Goal: Task Accomplishment & Management: Use online tool/utility

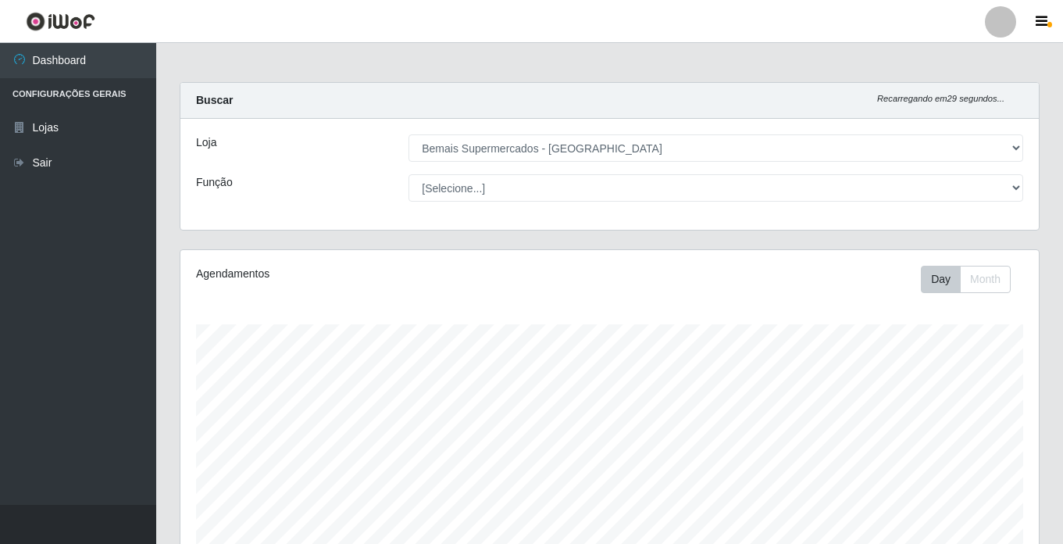
select select "250"
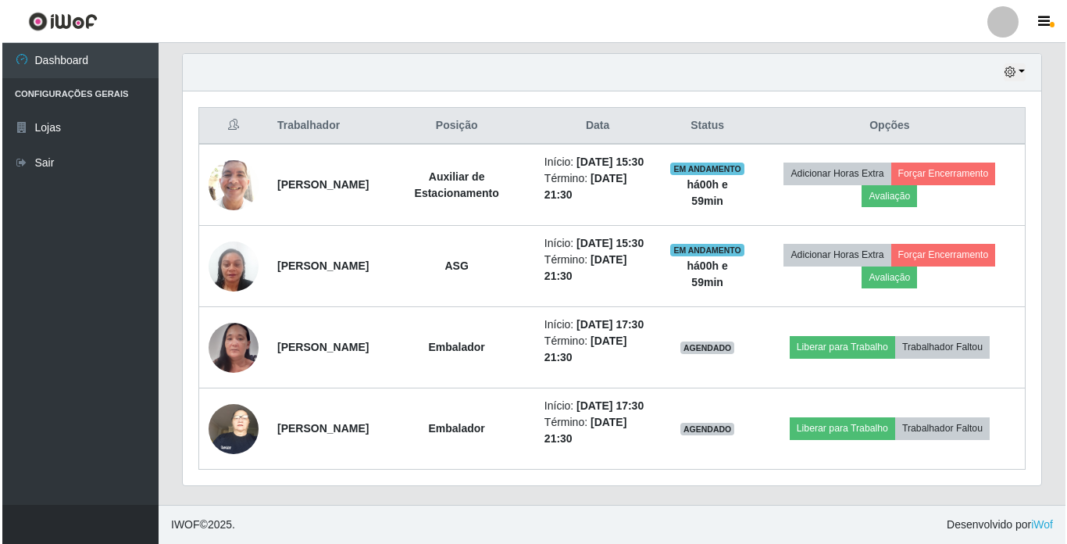
scroll to position [372, 0]
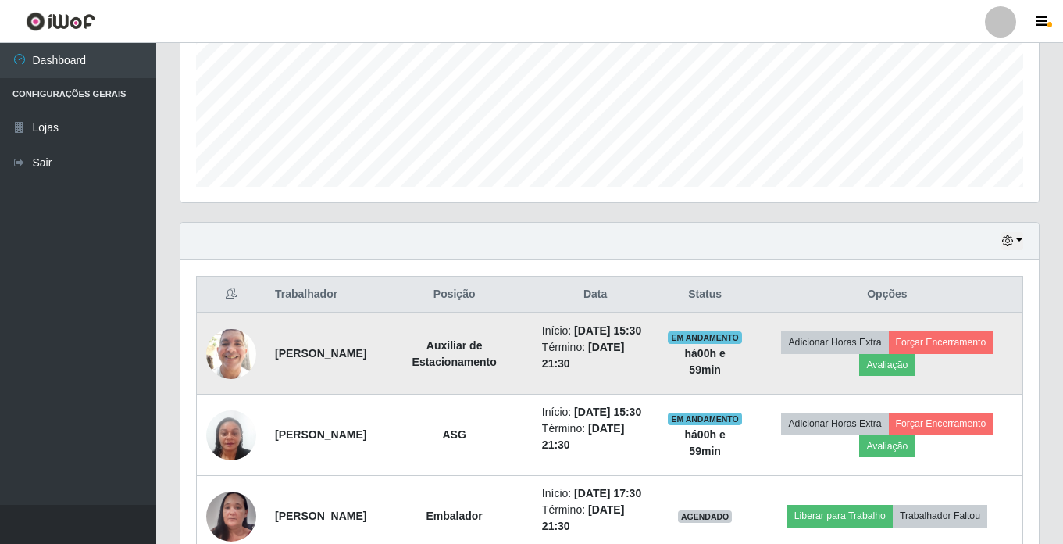
click at [231, 366] on img at bounding box center [231, 353] width 50 height 66
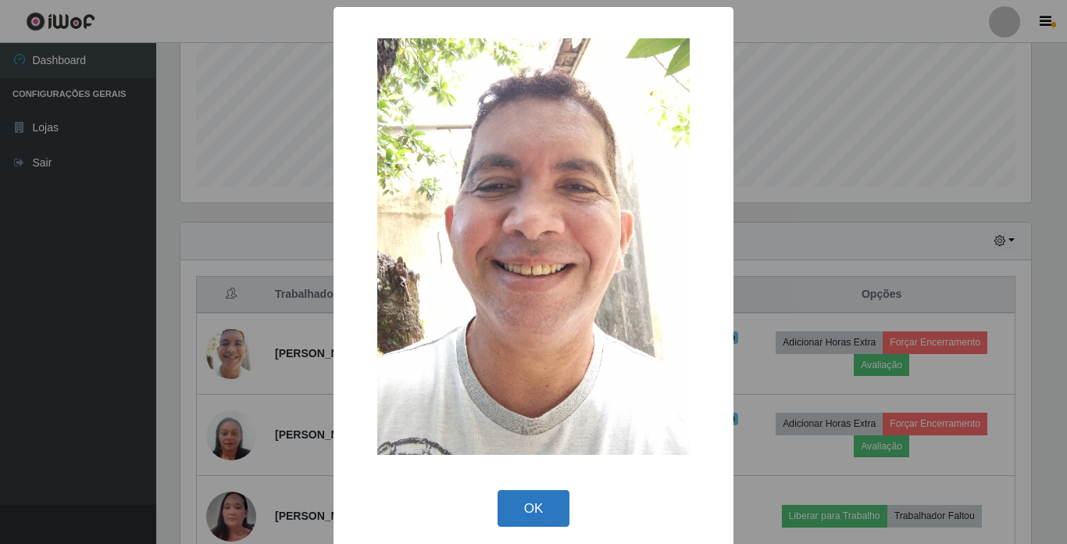
click at [519, 514] on button "OK" at bounding box center [533, 508] width 73 height 37
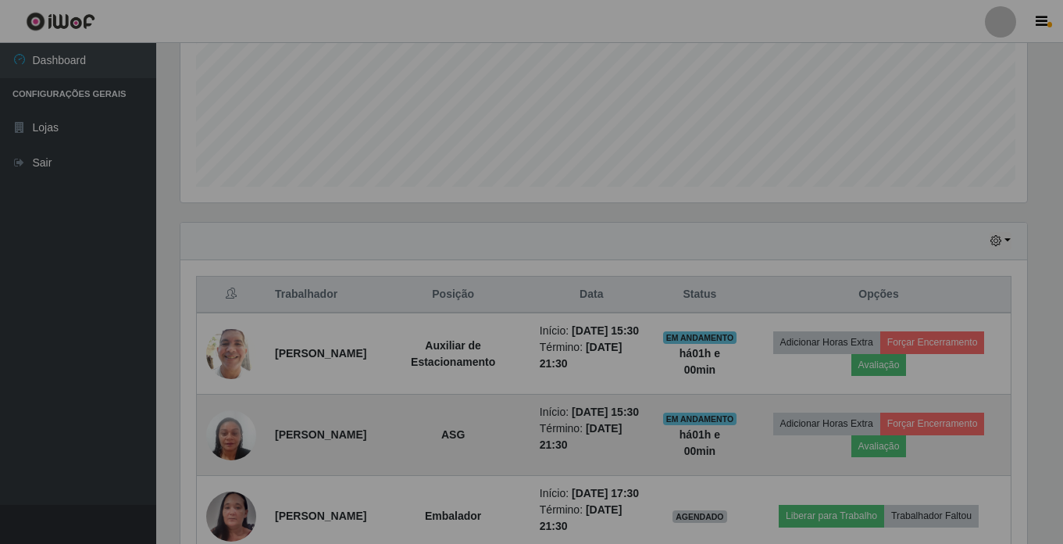
scroll to position [324, 858]
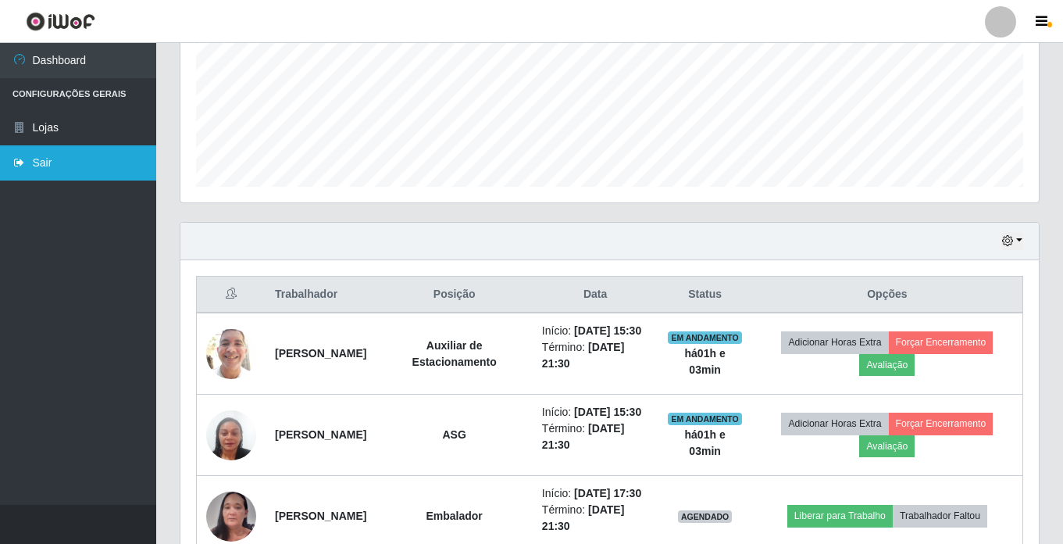
click at [40, 160] on link "Sair" at bounding box center [78, 162] width 156 height 35
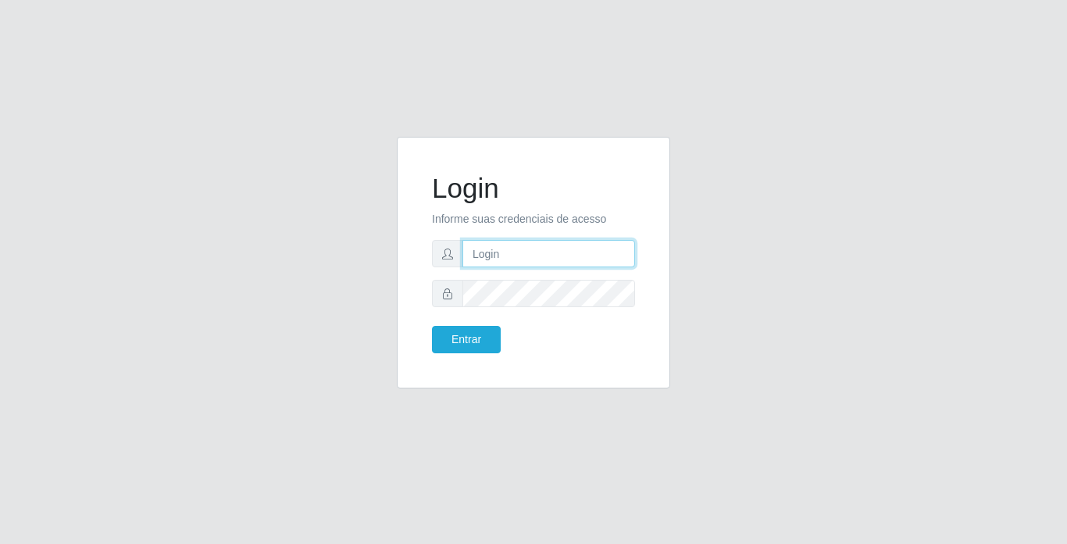
click at [501, 245] on input "text" at bounding box center [548, 253] width 173 height 27
type input "mariajose@bemais"
click at [432, 326] on button "Entrar" at bounding box center [466, 339] width 69 height 27
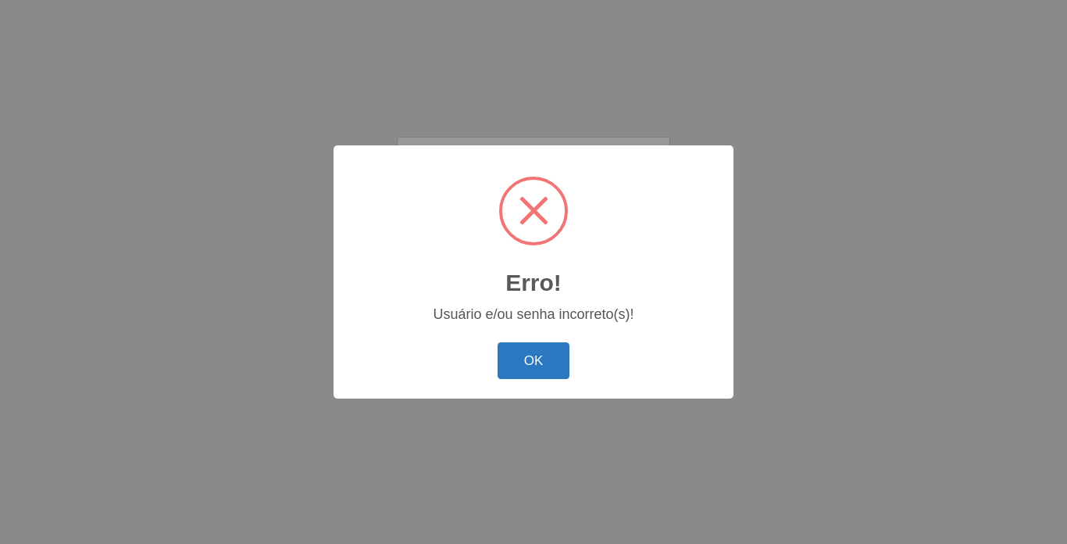
click at [540, 358] on button "OK" at bounding box center [533, 360] width 73 height 37
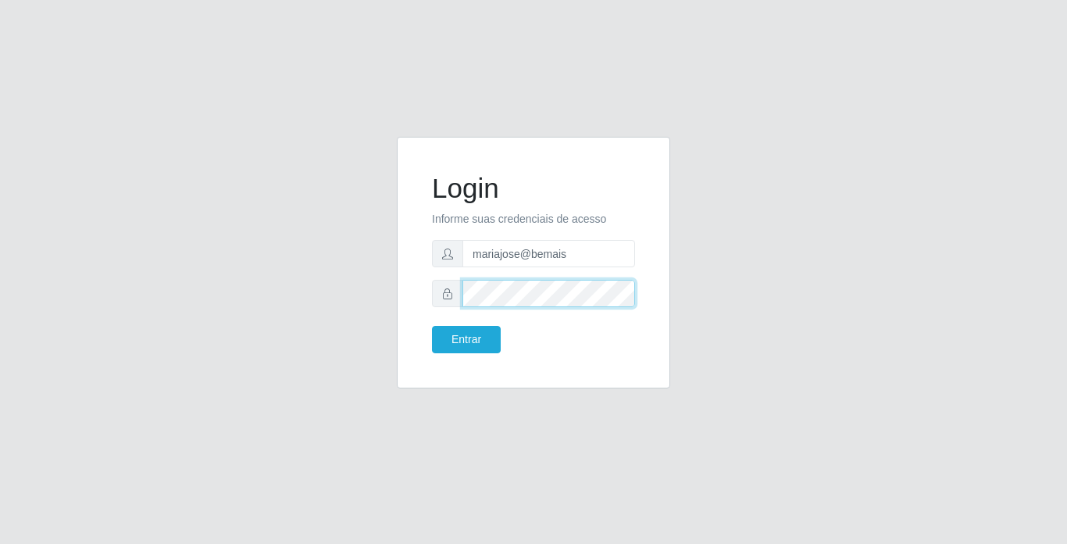
click at [432, 326] on button "Entrar" at bounding box center [466, 339] width 69 height 27
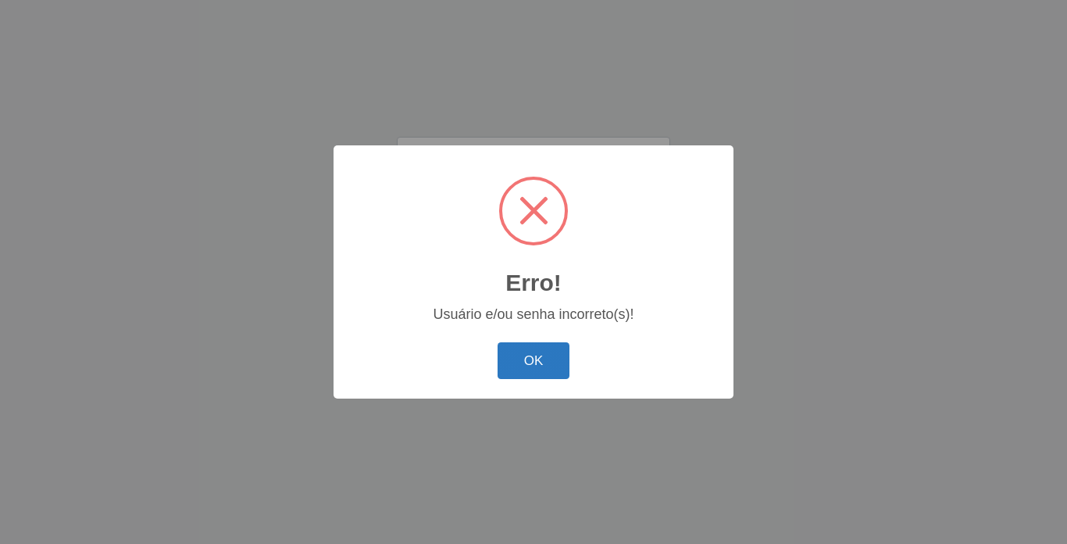
click at [517, 348] on button "OK" at bounding box center [533, 360] width 73 height 37
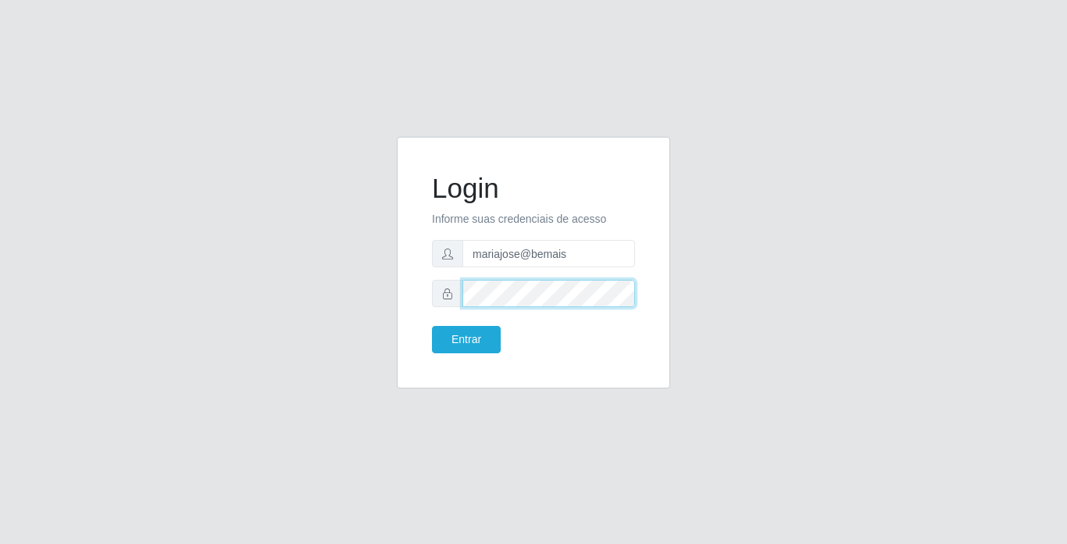
click at [432, 326] on button "Entrar" at bounding box center [466, 339] width 69 height 27
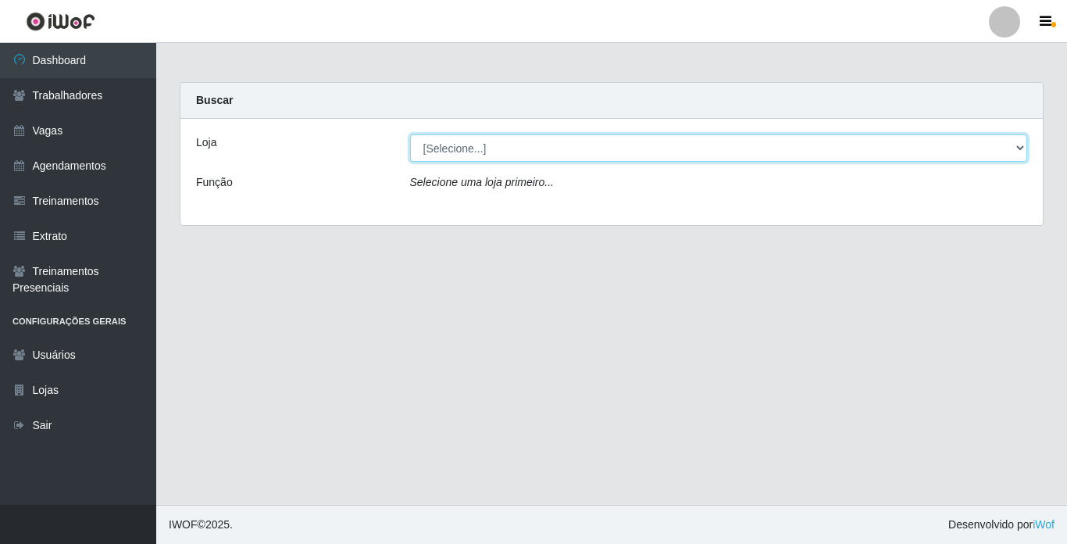
click at [657, 154] on select "[Selecione...] Bemais Supermercados - [GEOGRAPHIC_DATA]" at bounding box center [719, 147] width 618 height 27
select select "250"
click at [410, 134] on select "[Selecione...] Bemais Supermercados - [GEOGRAPHIC_DATA]" at bounding box center [719, 147] width 618 height 27
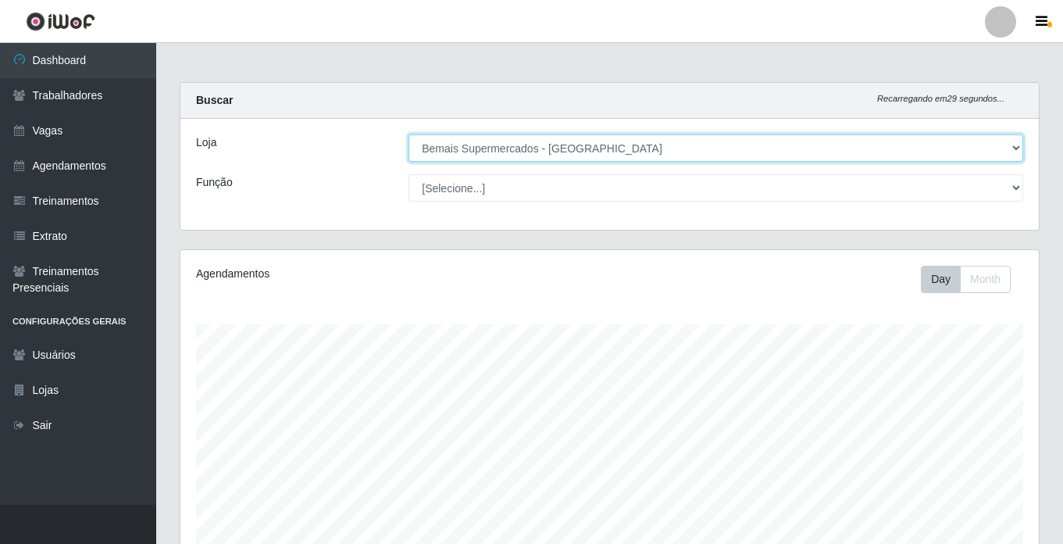
scroll to position [324, 858]
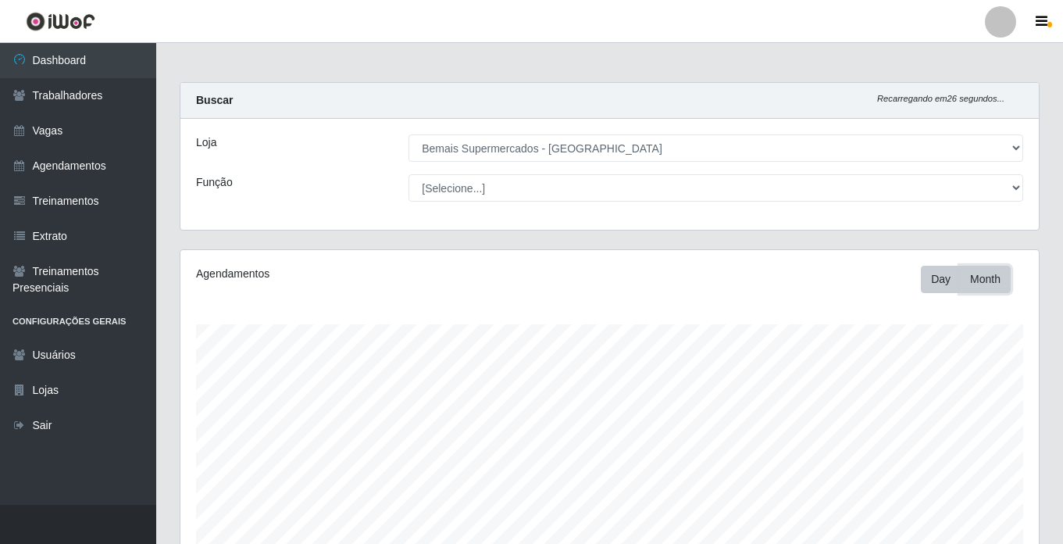
click at [997, 278] on button "Month" at bounding box center [985, 279] width 51 height 27
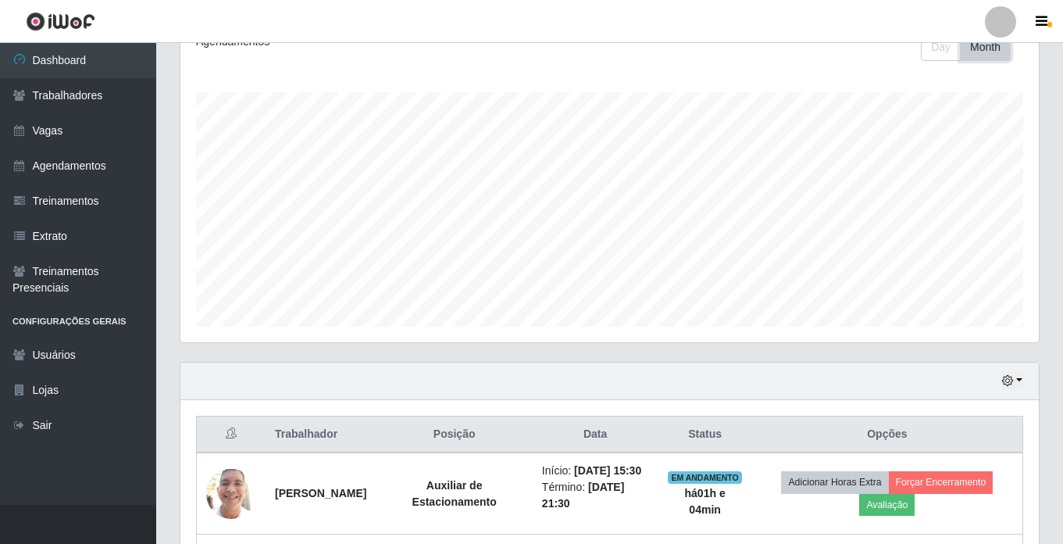
scroll to position [234, 0]
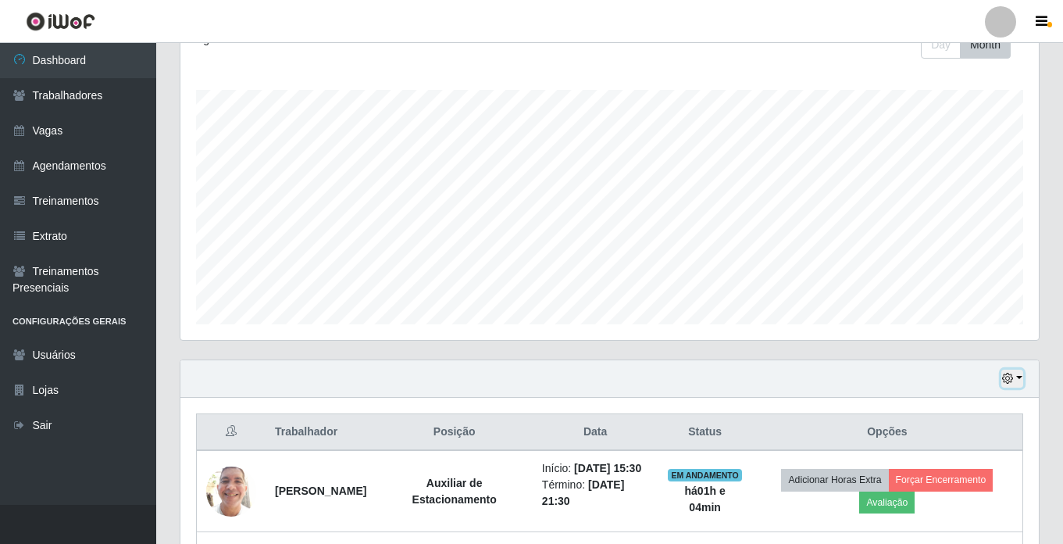
click at [1007, 381] on icon "button" at bounding box center [1007, 378] width 11 height 11
click at [793, 366] on div "Hoje 1 dia 3 dias 1 Semana Não encerrados" at bounding box center [609, 378] width 858 height 37
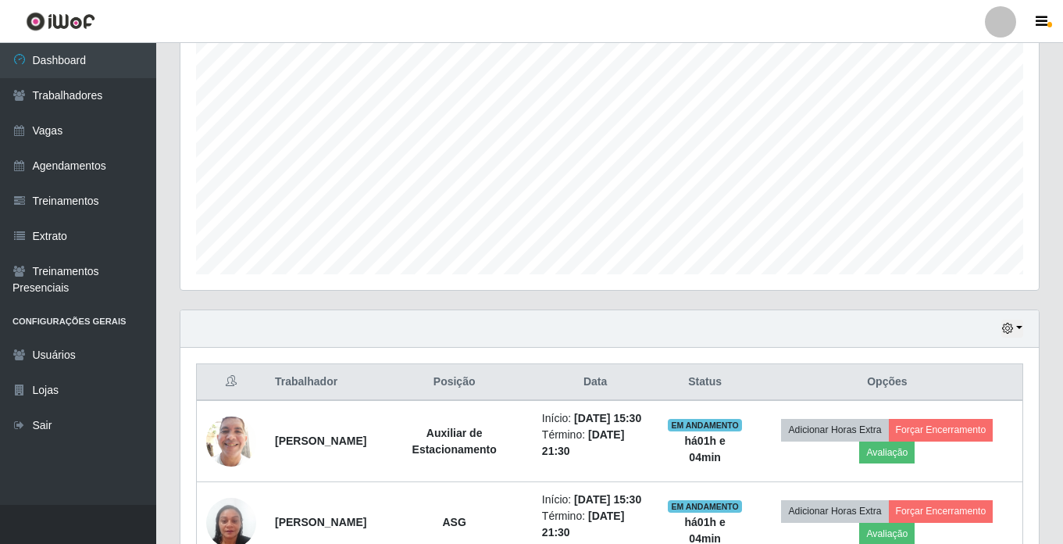
scroll to position [0, 0]
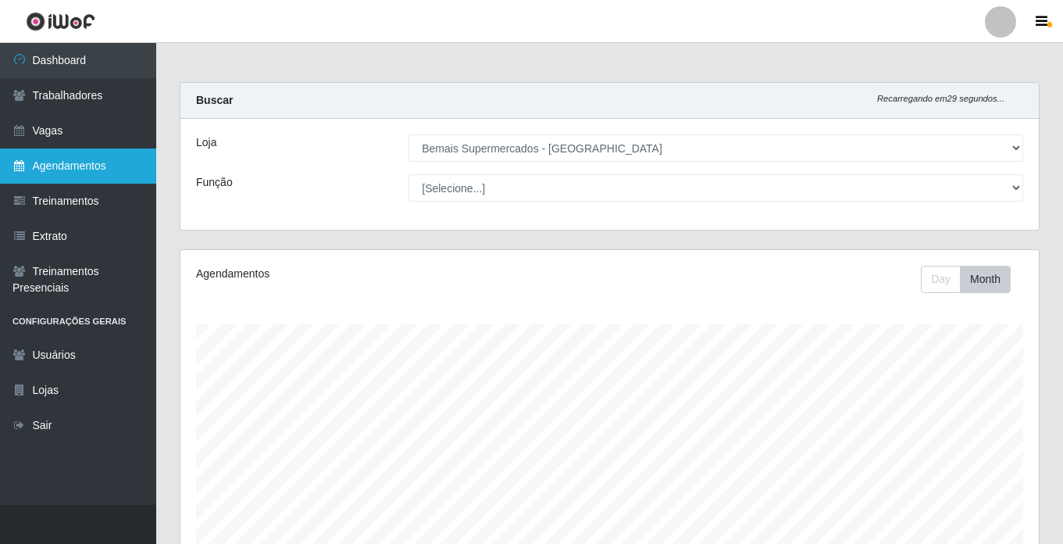
click at [89, 159] on link "Agendamentos" at bounding box center [78, 165] width 156 height 35
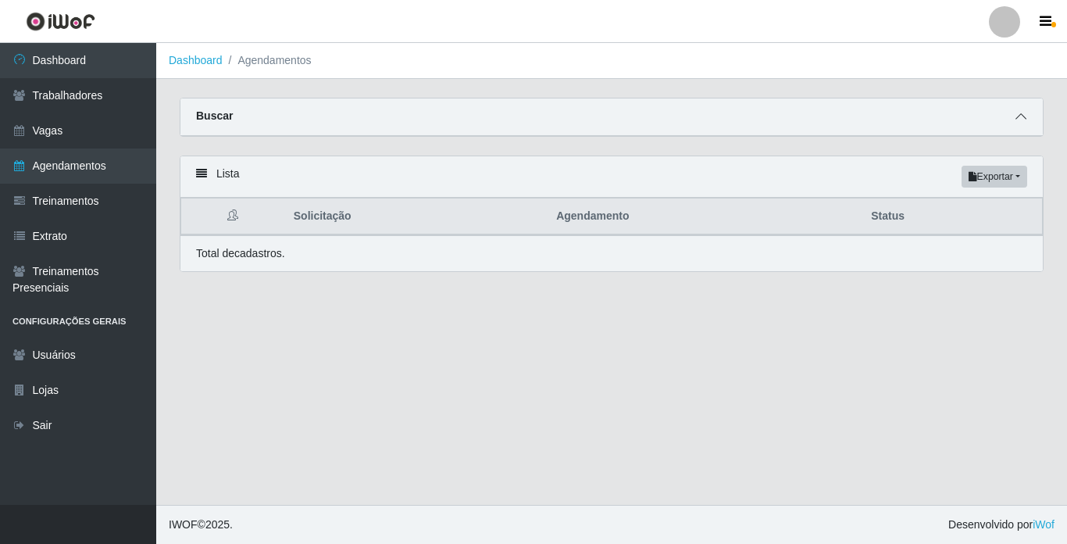
click at [1025, 116] on icon at bounding box center [1020, 116] width 11 height 11
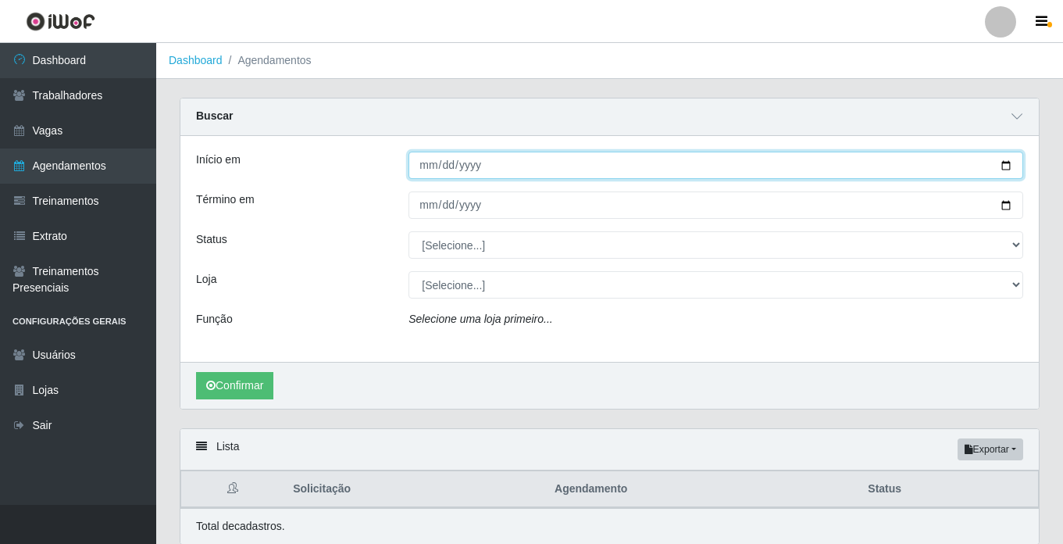
click at [429, 166] on input "Início em" at bounding box center [715, 165] width 615 height 27
click at [1007, 167] on input "Início em" at bounding box center [715, 165] width 615 height 27
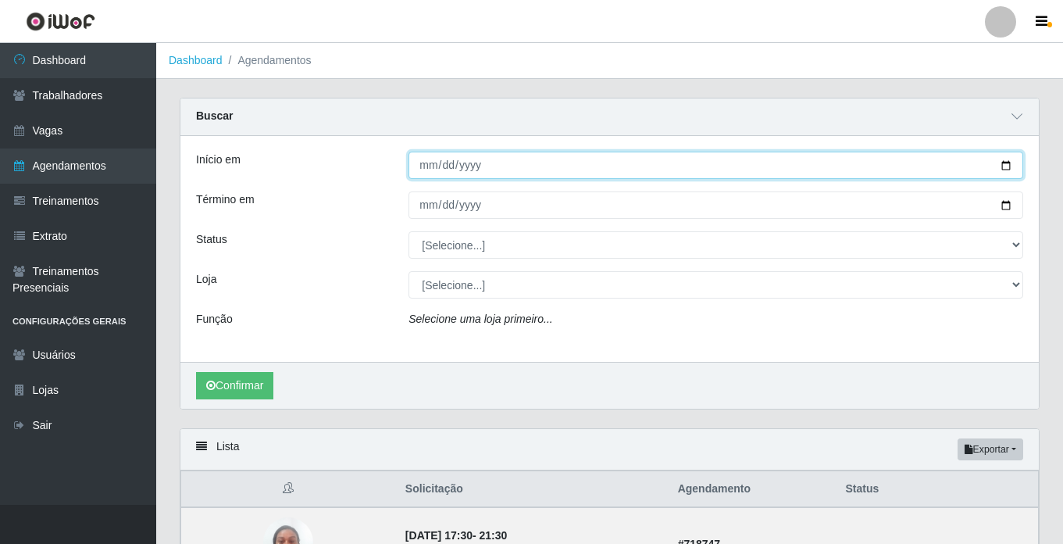
click at [473, 166] on input "[DATE]" at bounding box center [715, 165] width 615 height 27
type input "[DATE]"
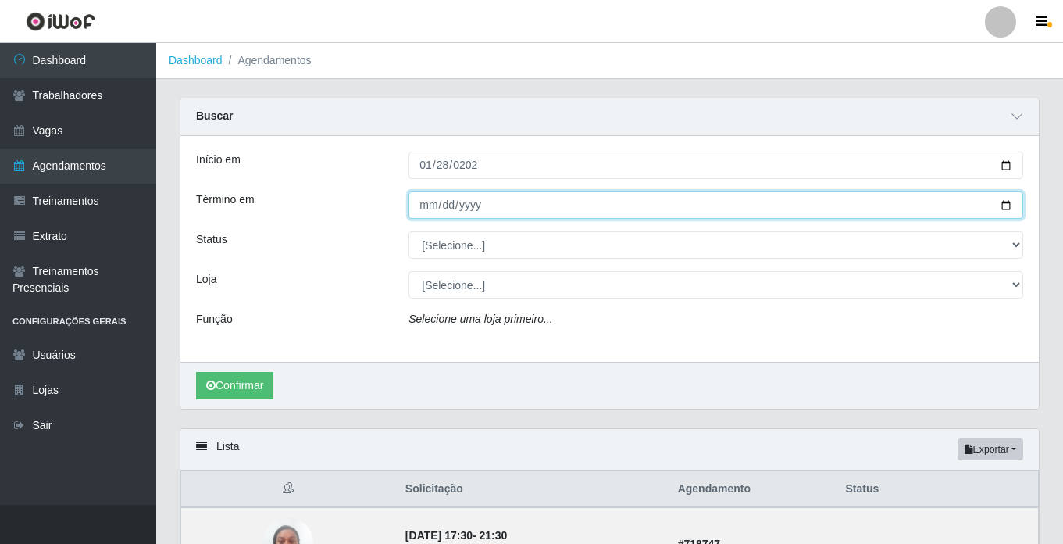
click at [421, 205] on input "Término em" at bounding box center [715, 204] width 615 height 27
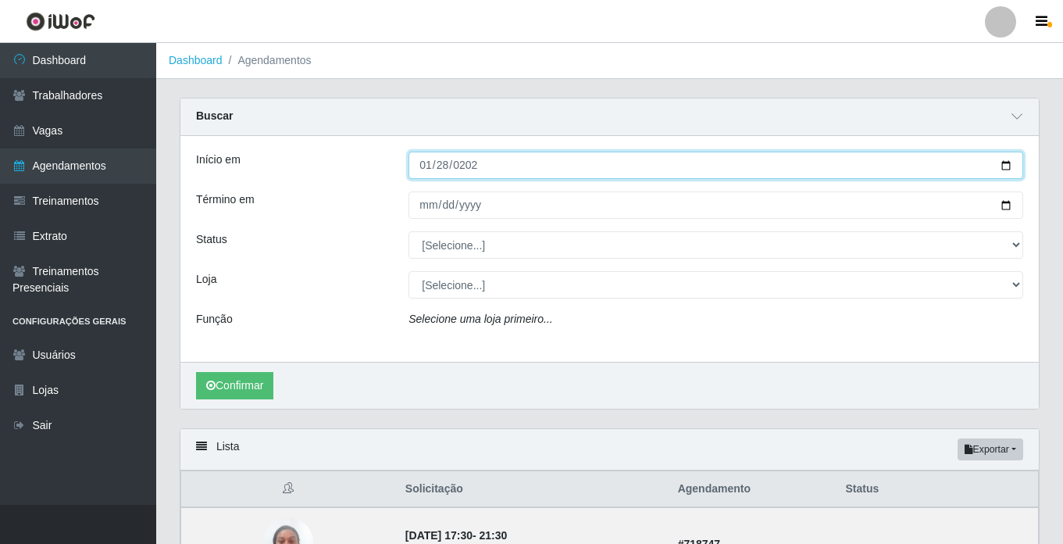
click at [421, 166] on input "[DATE]" at bounding box center [715, 165] width 615 height 27
type input "[DATE]"
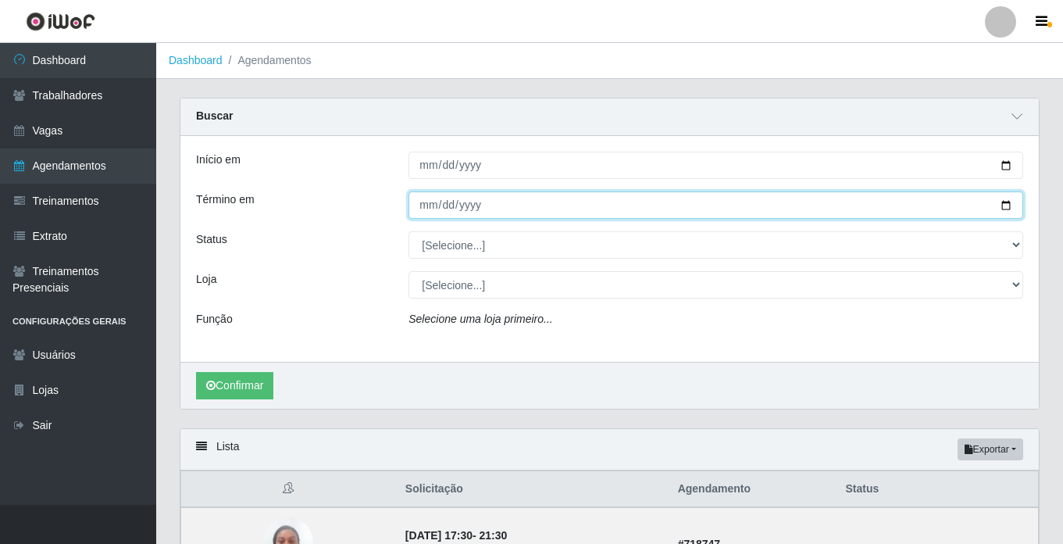
click at [423, 203] on input "Término em" at bounding box center [715, 204] width 615 height 27
type input "202520-02-28"
type input "[DATE]"
click at [448, 201] on input "[DATE]" at bounding box center [715, 204] width 615 height 27
type input "[DATE]"
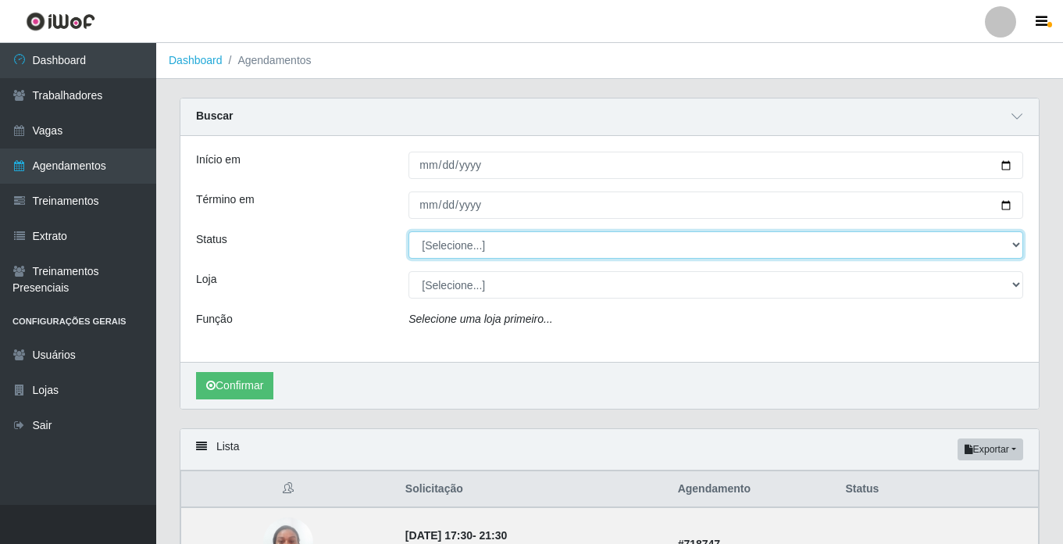
click at [437, 250] on select "[Selecione...] AGENDADO AGUARDANDO LIBERAR EM ANDAMENTO EM REVISÃO FINALIZADO C…" at bounding box center [715, 244] width 615 height 27
select select "FINALIZADO"
click at [408, 232] on select "[Selecione...] AGENDADO AGUARDANDO LIBERAR EM ANDAMENTO EM REVISÃO FINALIZADO C…" at bounding box center [715, 244] width 615 height 27
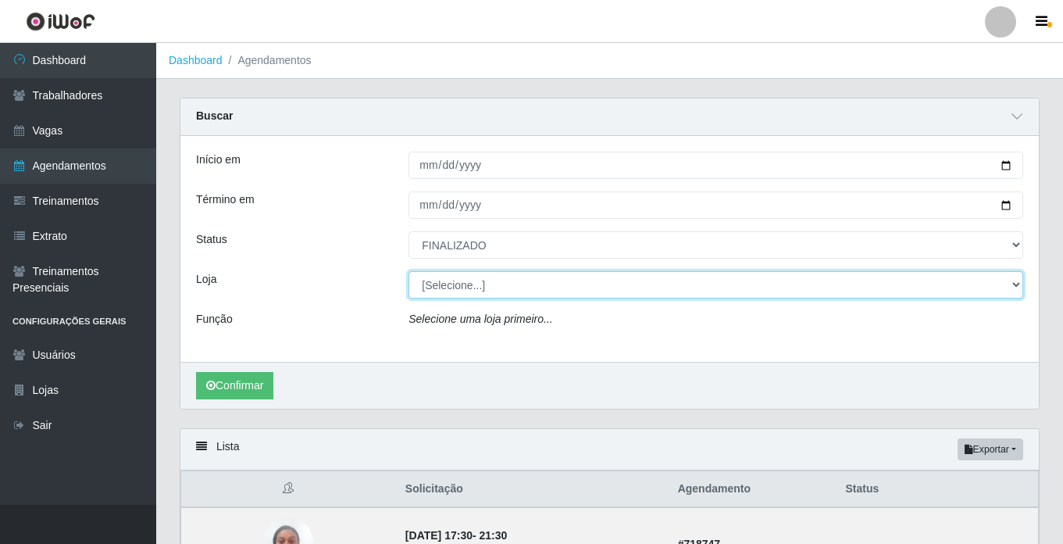
click at [497, 288] on select "[Selecione...] Bemais Supermercados - [GEOGRAPHIC_DATA]" at bounding box center [715, 284] width 615 height 27
select select "250"
click at [408, 272] on select "[Selecione...] Bemais Supermercados - [GEOGRAPHIC_DATA]" at bounding box center [715, 284] width 615 height 27
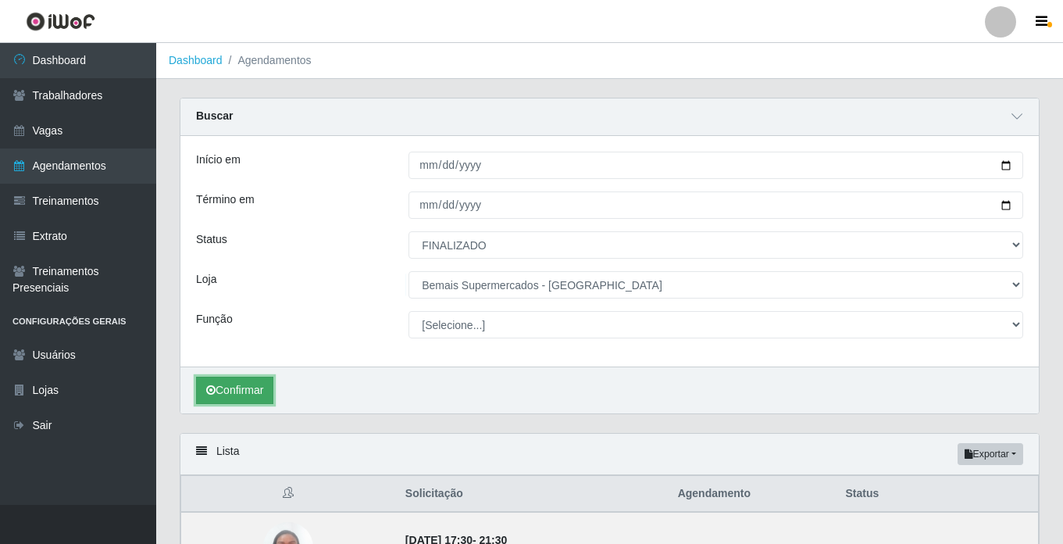
click at [242, 390] on button "Confirmar" at bounding box center [234, 389] width 77 height 27
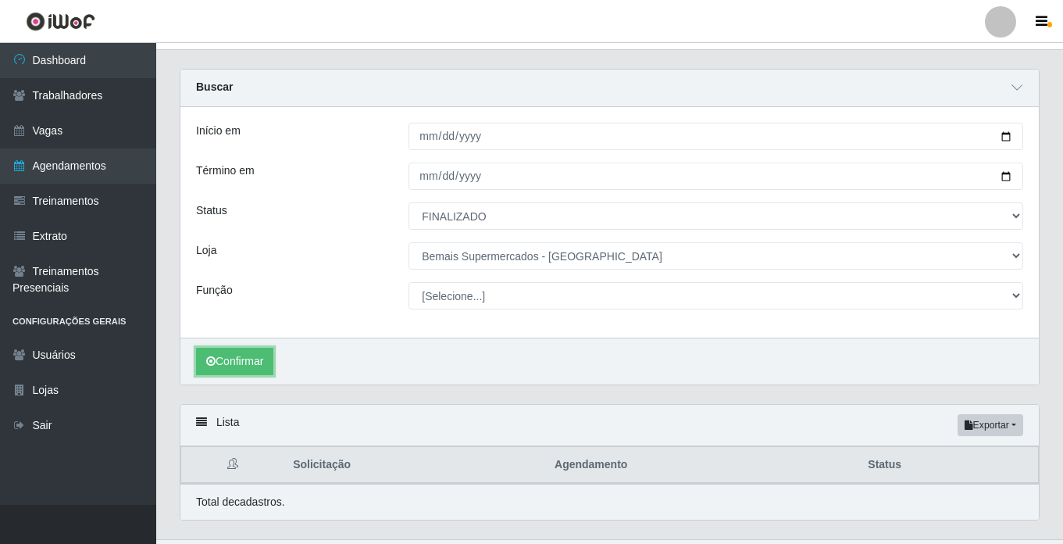
scroll to position [64, 0]
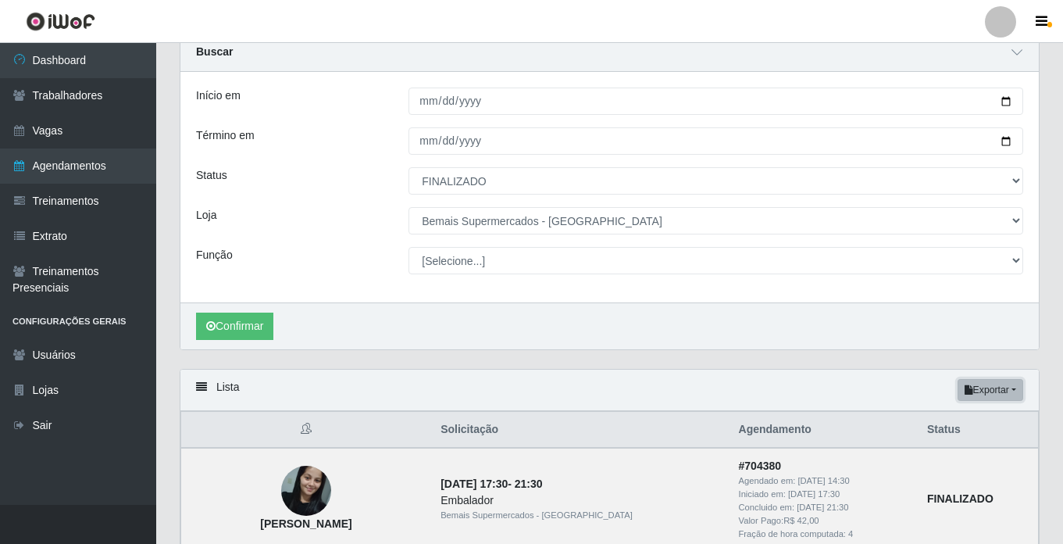
click at [1004, 388] on button "Exportar" at bounding box center [990, 390] width 66 height 22
click at [937, 451] on button "Excel" at bounding box center [961, 452] width 123 height 32
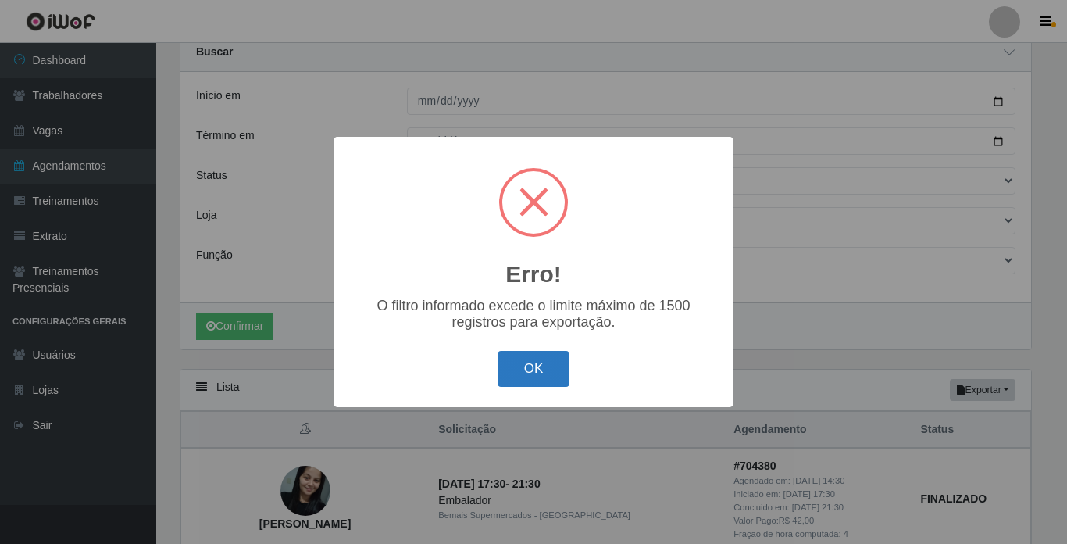
click at [547, 372] on button "OK" at bounding box center [533, 369] width 73 height 37
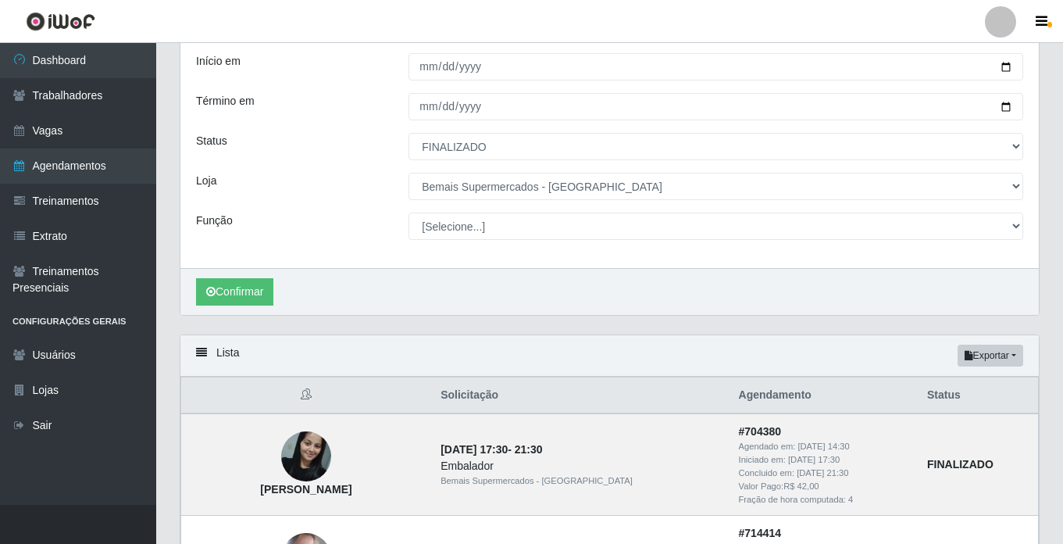
scroll to position [0, 0]
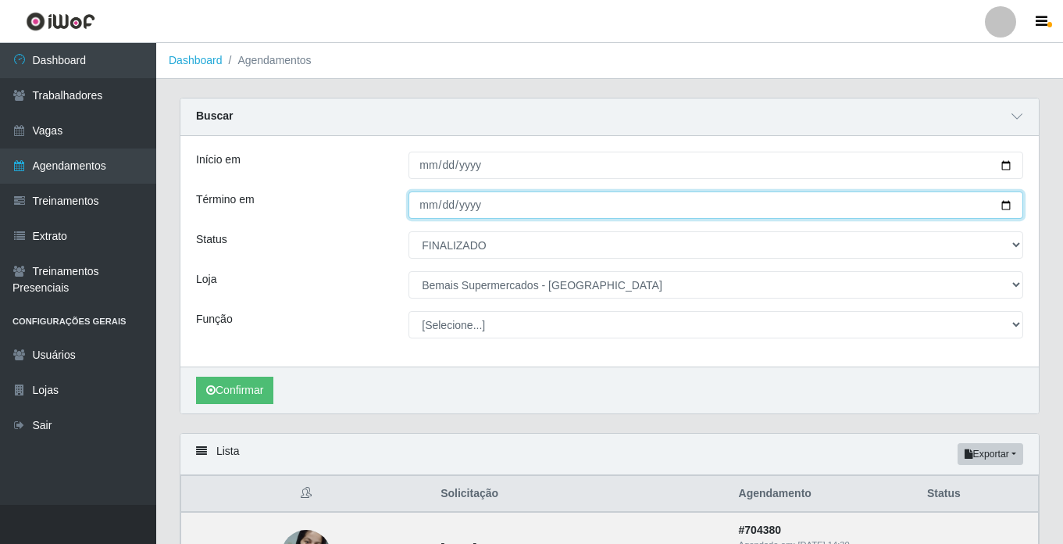
click at [427, 208] on input "[DATE]" at bounding box center [715, 204] width 615 height 27
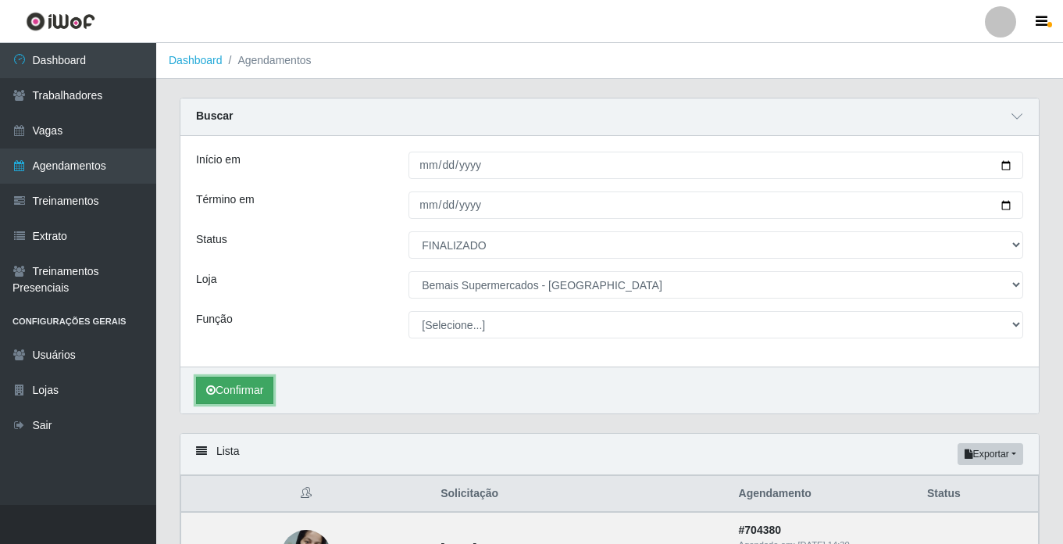
click at [255, 392] on button "Confirmar" at bounding box center [234, 389] width 77 height 27
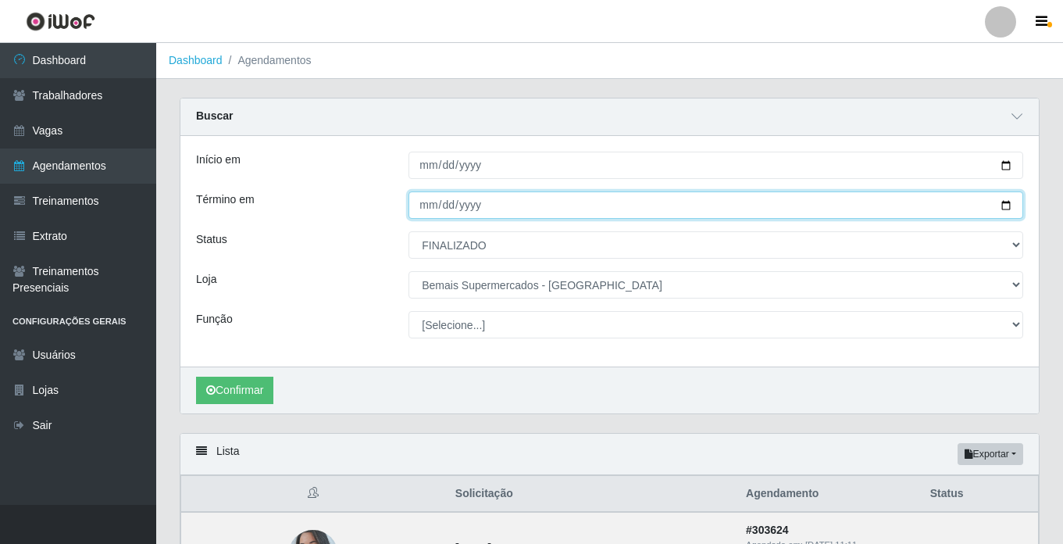
click at [468, 206] on input "[DATE]" at bounding box center [715, 204] width 615 height 27
type input "[DATE]"
click at [444, 205] on input "[DATE]" at bounding box center [715, 204] width 615 height 27
click at [419, 205] on input "Término em" at bounding box center [715, 204] width 615 height 27
type input "[DATE]"
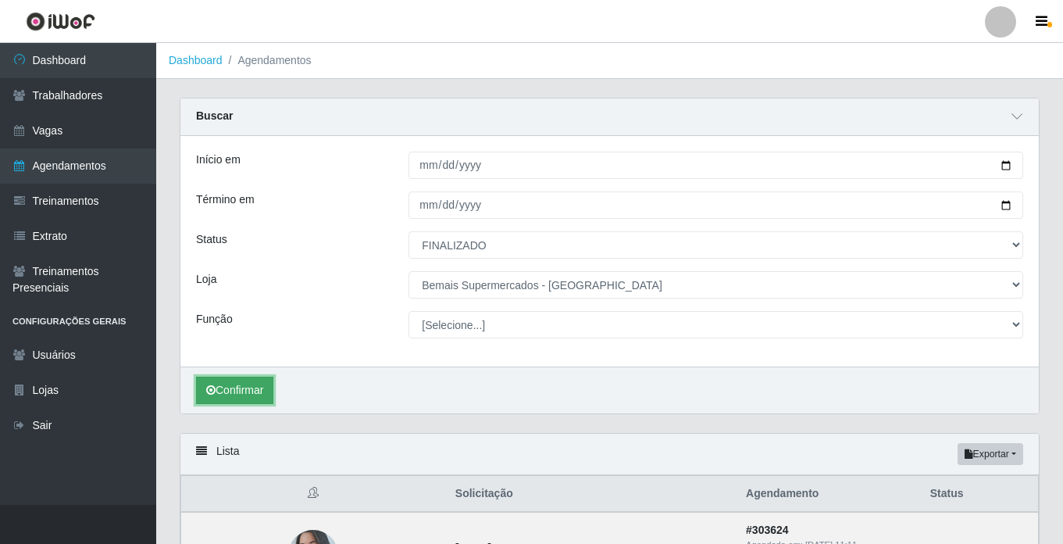
click at [208, 385] on button "Confirmar" at bounding box center [234, 389] width 77 height 27
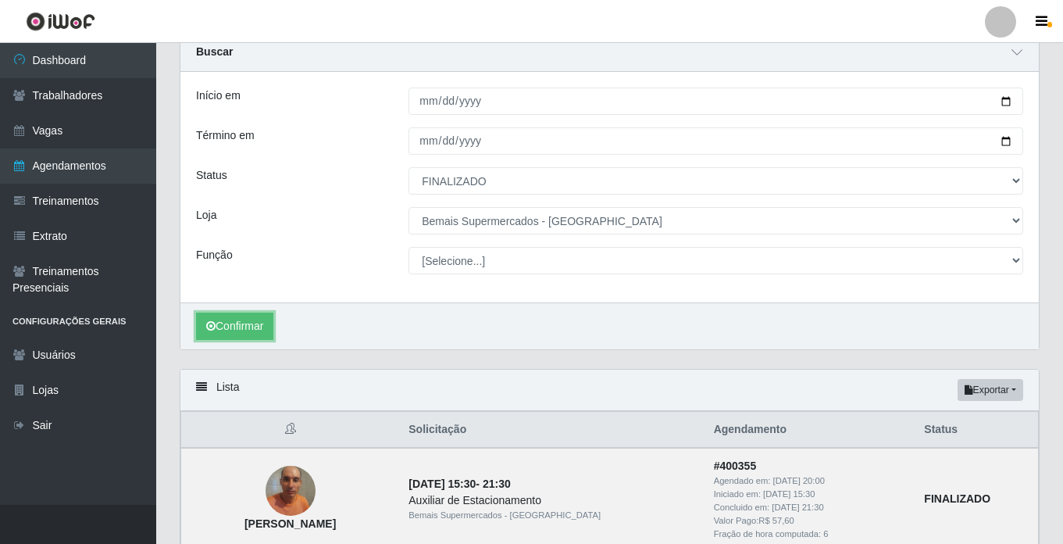
scroll to position [28, 0]
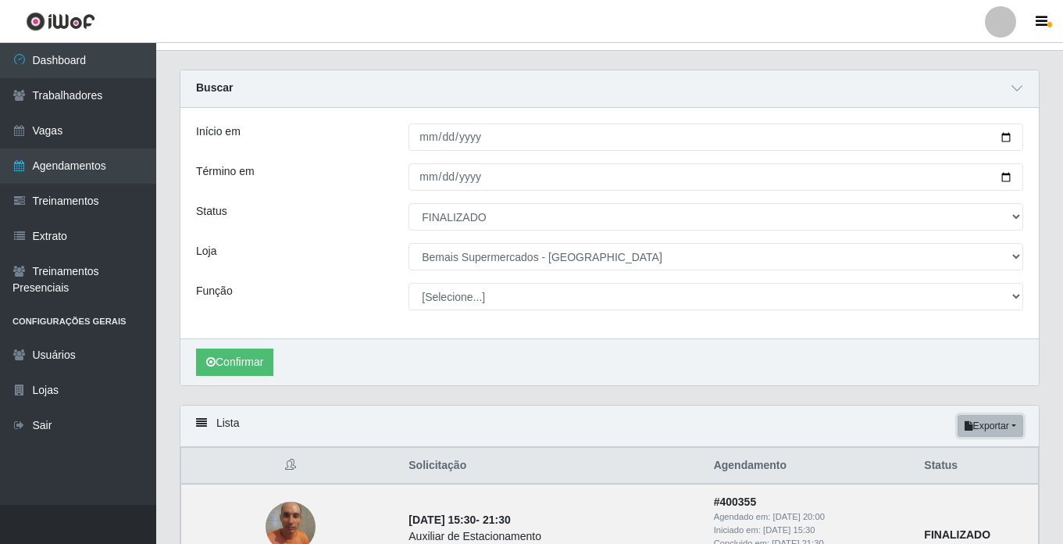
click at [975, 431] on button "Exportar" at bounding box center [990, 426] width 66 height 22
click at [933, 488] on button "Excel" at bounding box center [961, 488] width 123 height 32
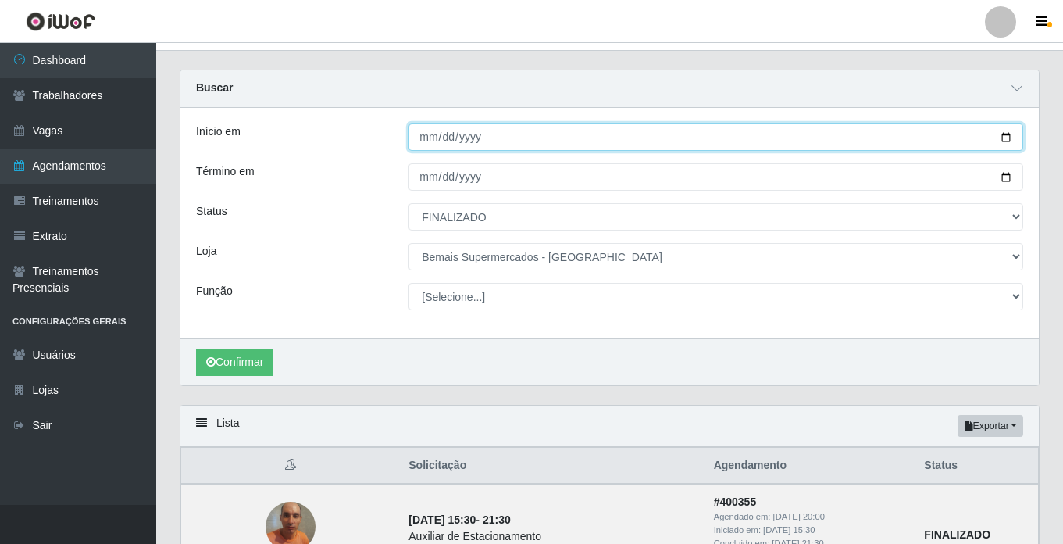
click at [429, 141] on input "[DATE]" at bounding box center [715, 136] width 615 height 27
type input "[DATE]"
type input "[PHONE_NUMBER]"
type input "[DATE]"
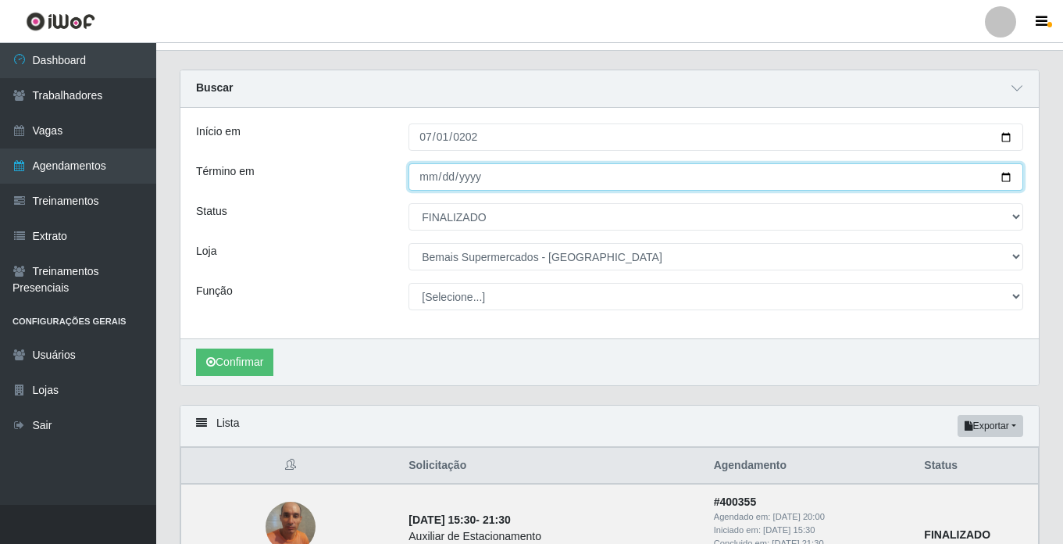
click at [425, 182] on input "[DATE]" at bounding box center [715, 176] width 615 height 27
type input "[DATE]"
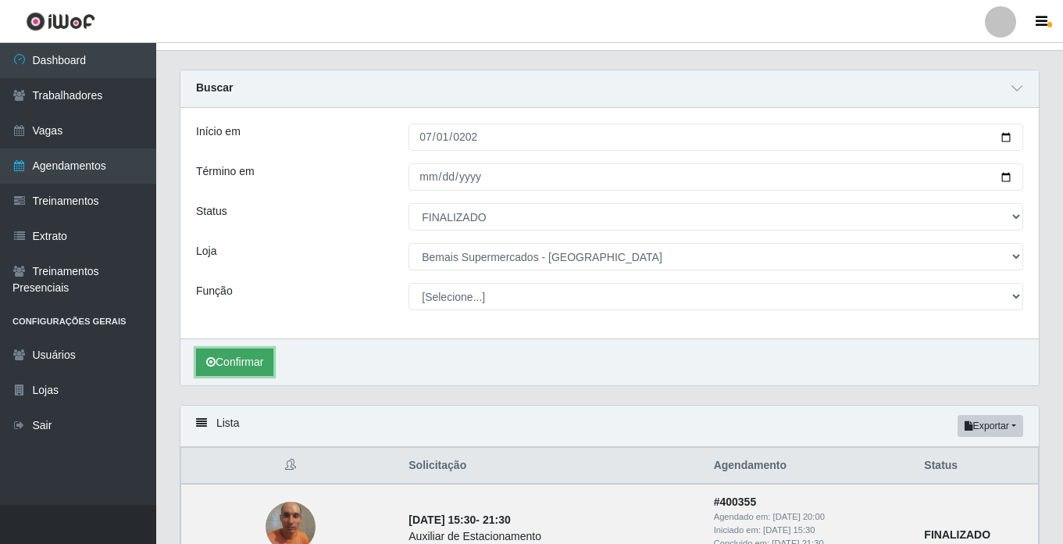
click at [242, 369] on button "Confirmar" at bounding box center [234, 361] width 77 height 27
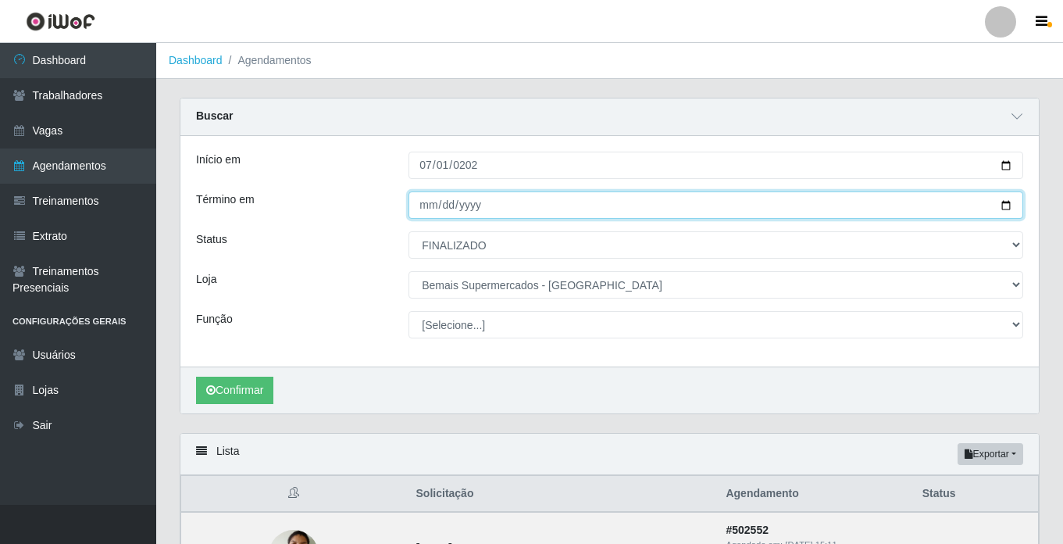
click at [426, 206] on input "[DATE]" at bounding box center [715, 204] width 615 height 27
type input "[DATE]"
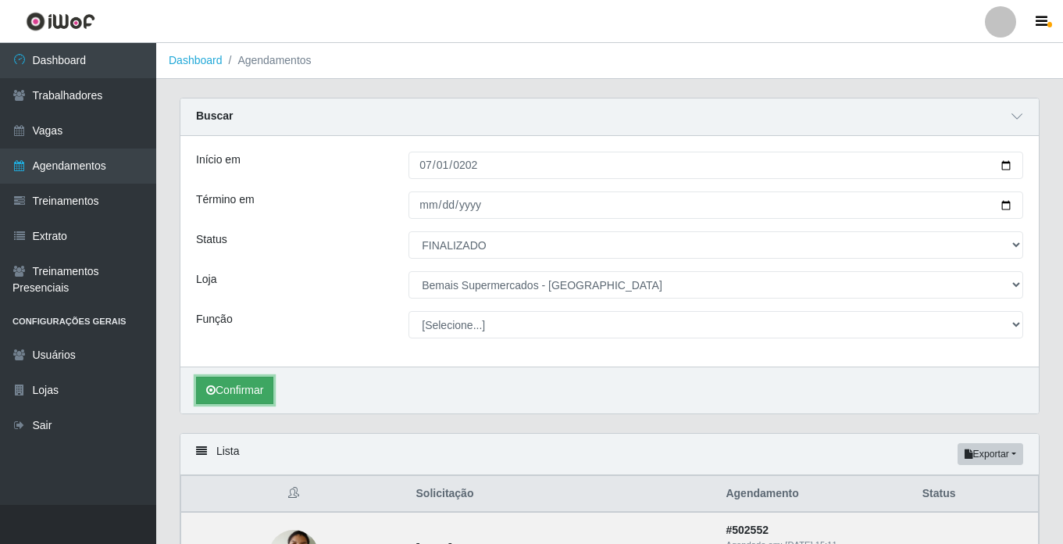
click at [209, 392] on icon "submit" at bounding box center [210, 389] width 9 height 11
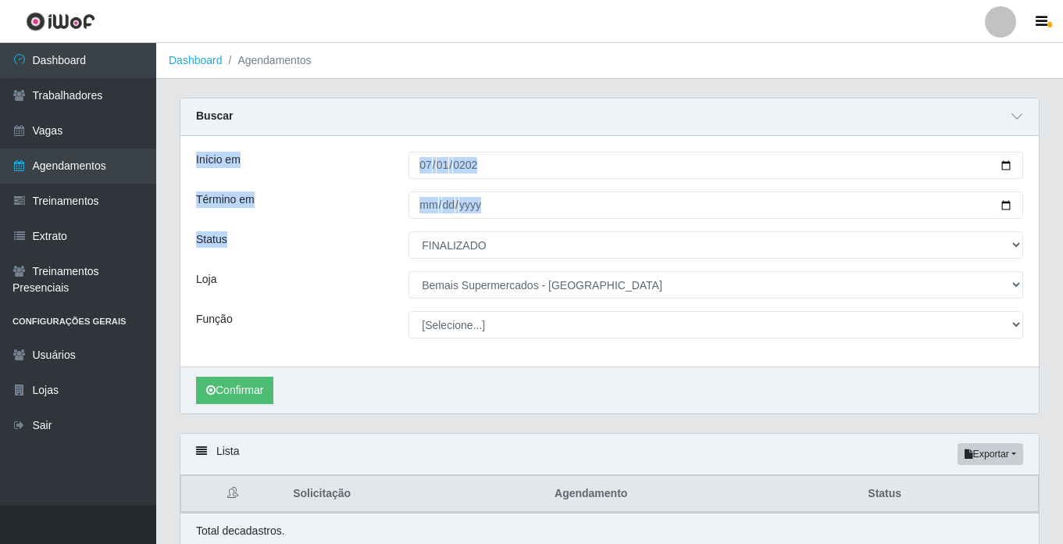
drag, startPoint x: 1061, startPoint y: 133, endPoint x: 1061, endPoint y: 238, distance: 105.4
click at [1061, 238] on div "Carregando... Buscar Início em [DATE] Término em [DATE] Status [Selecione...] A…" at bounding box center [609, 333] width 907 height 470
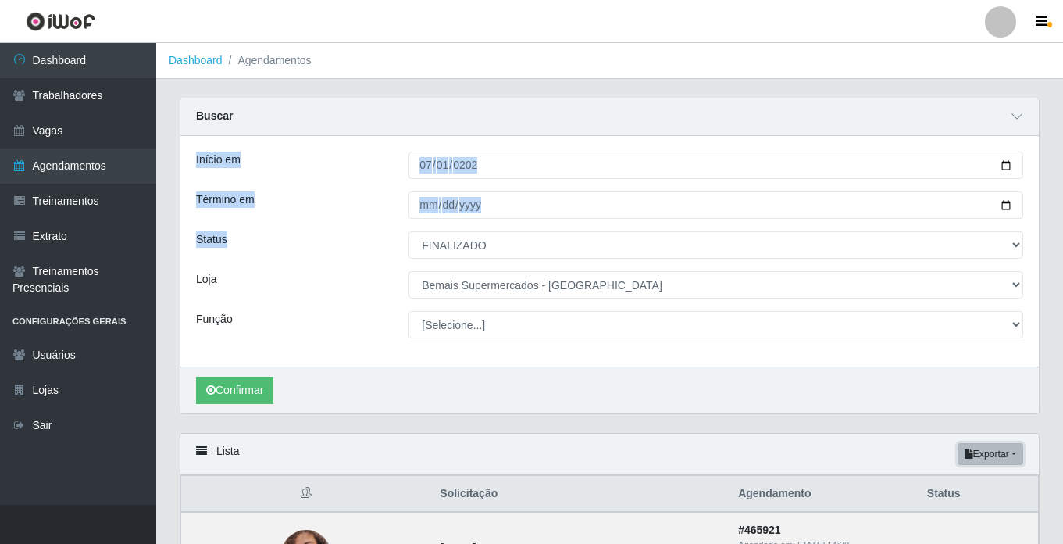
click at [1012, 462] on button "Exportar" at bounding box center [990, 454] width 66 height 22
click at [948, 520] on button "Excel" at bounding box center [961, 516] width 123 height 32
click at [595, 112] on div "Buscar" at bounding box center [609, 116] width 858 height 37
click at [1012, 453] on button "Exportar" at bounding box center [990, 454] width 66 height 22
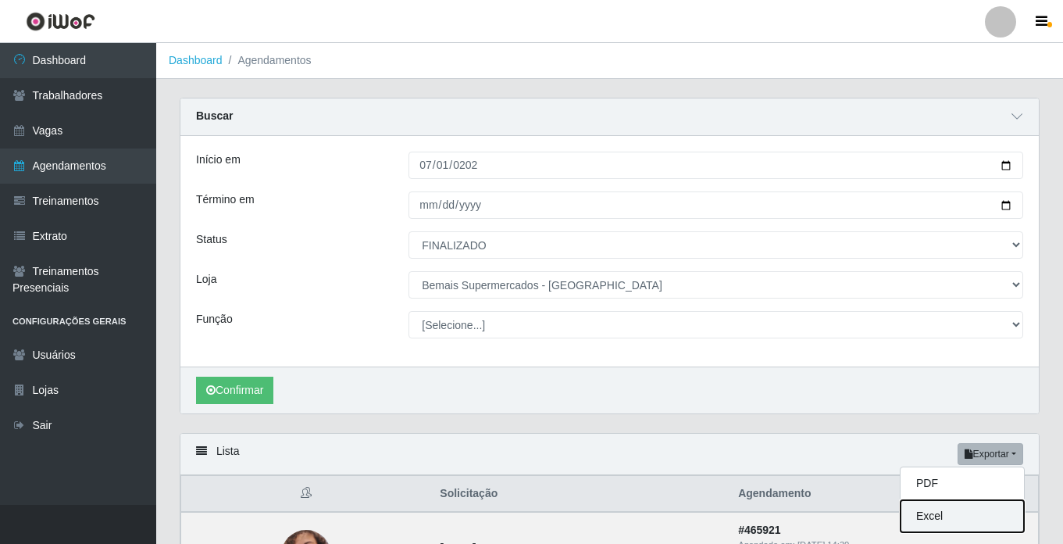
click at [927, 519] on button "Excel" at bounding box center [961, 516] width 123 height 32
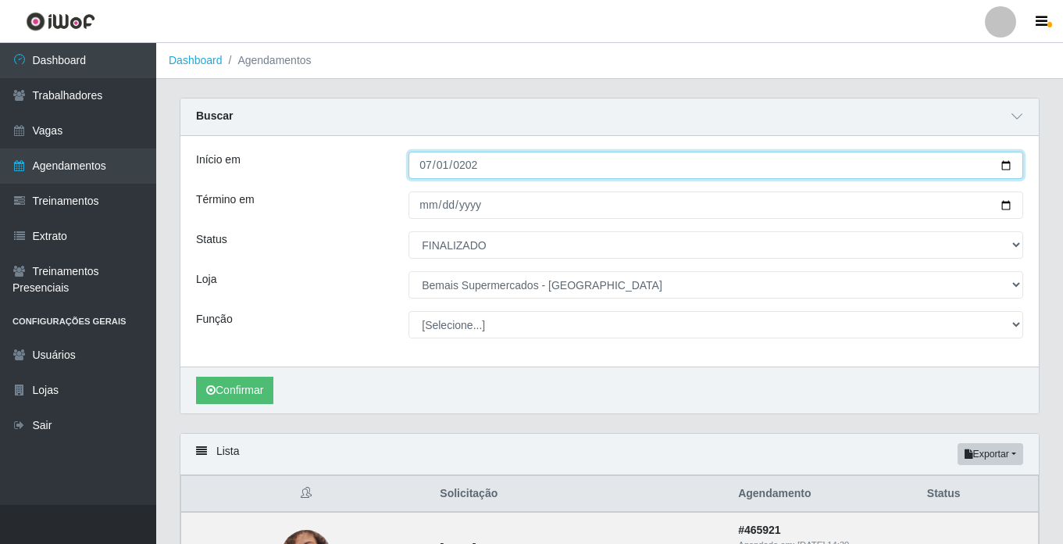
click at [430, 162] on input "[DATE]" at bounding box center [715, 165] width 615 height 27
click at [426, 160] on input "[DATE]" at bounding box center [715, 165] width 615 height 27
type input "[DATE]"
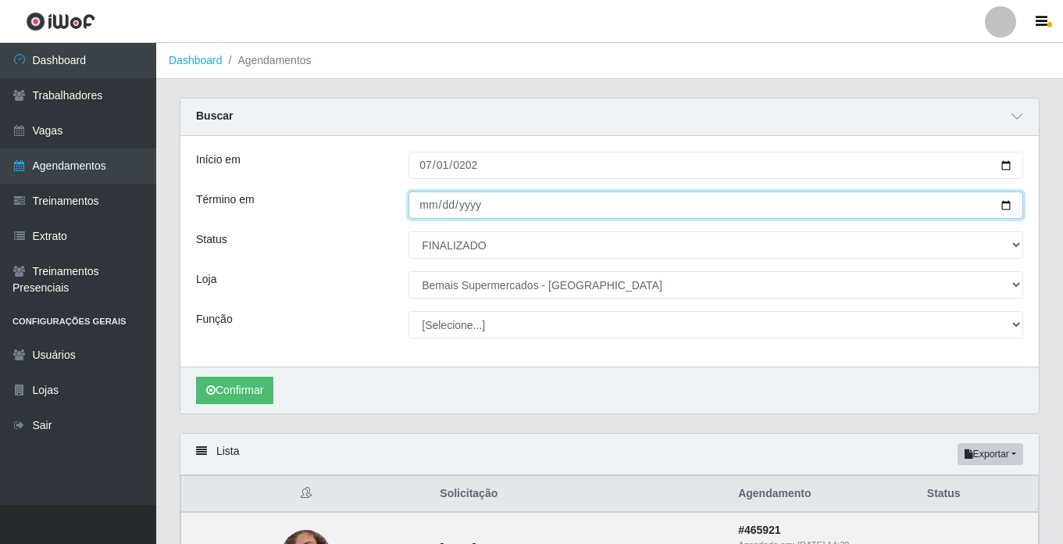
click at [427, 205] on input "[DATE]" at bounding box center [715, 204] width 615 height 27
type input "[DATE]"
click at [427, 205] on input "Término em" at bounding box center [715, 204] width 615 height 27
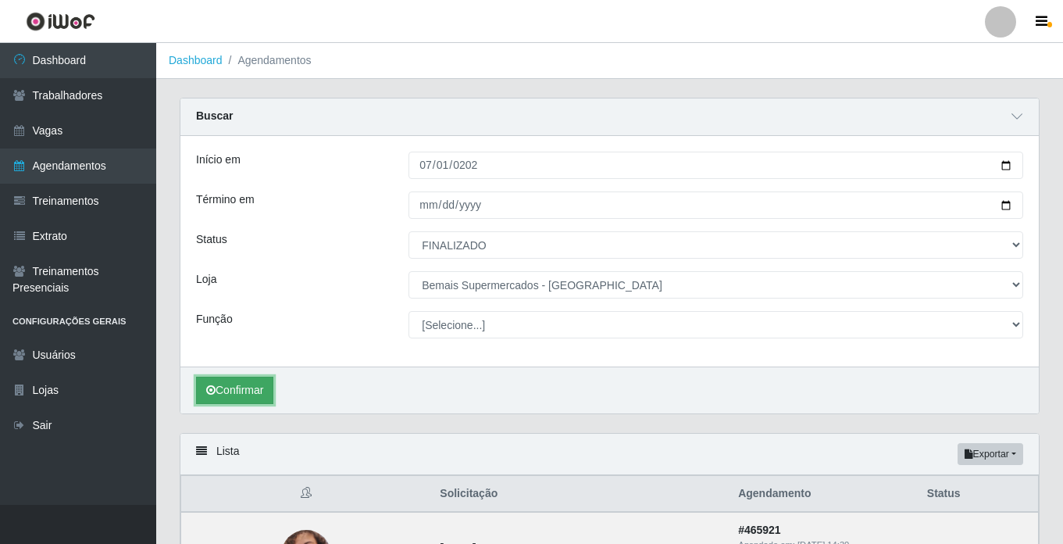
click at [222, 383] on button "Confirmar" at bounding box center [234, 389] width 77 height 27
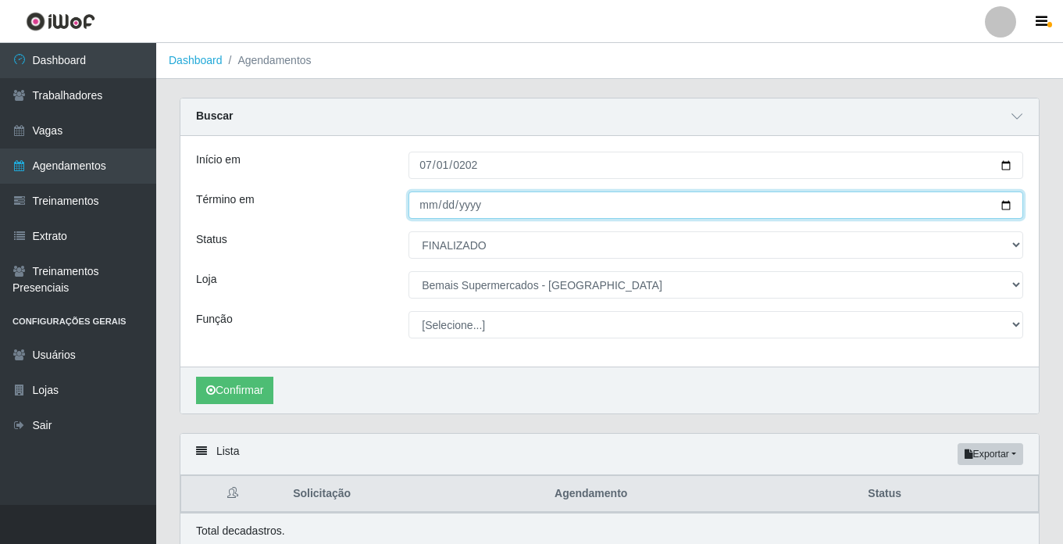
click at [468, 200] on input "[DATE]" at bounding box center [715, 204] width 615 height 27
type input "[DATE]"
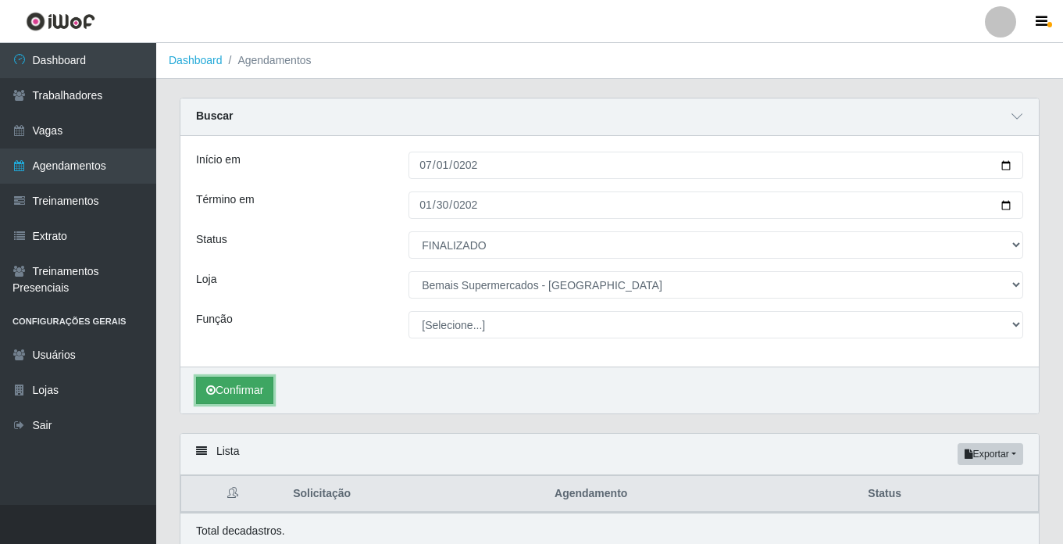
click at [237, 394] on button "Confirmar" at bounding box center [234, 389] width 77 height 27
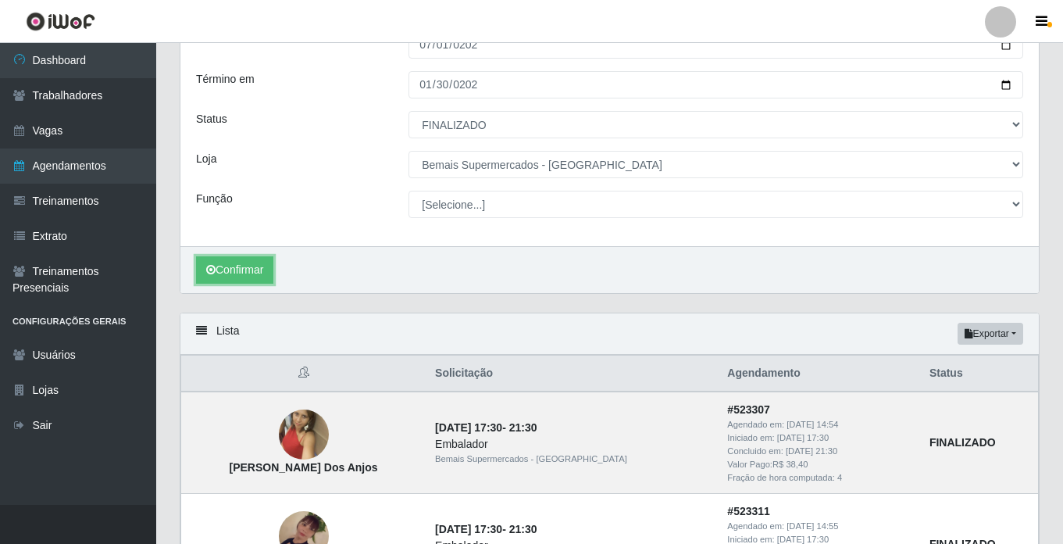
scroll to position [123, 0]
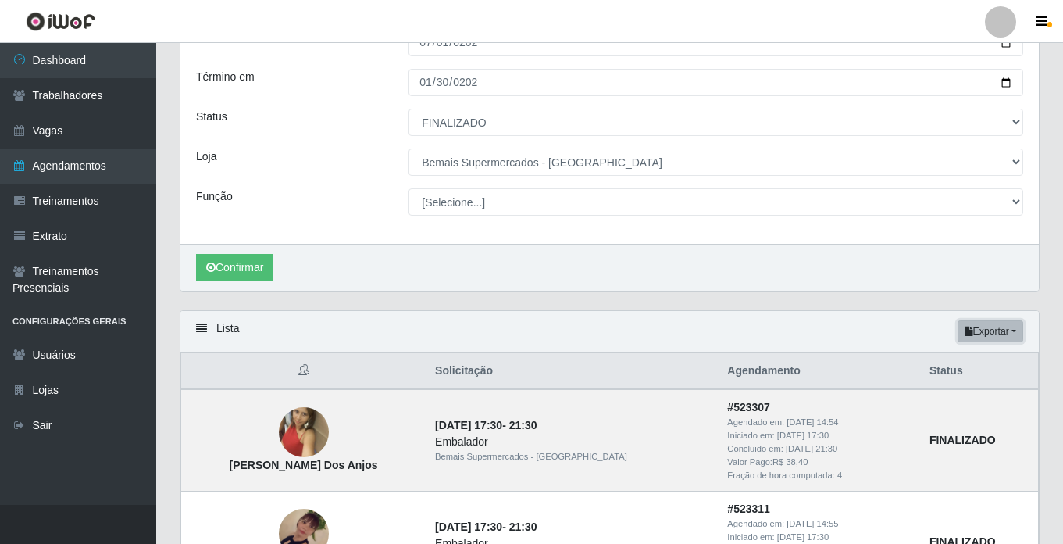
click at [1004, 338] on button "Exportar" at bounding box center [990, 331] width 66 height 22
click at [929, 396] on button "Excel" at bounding box center [961, 393] width 123 height 32
click at [986, 333] on button "Exportar" at bounding box center [990, 331] width 66 height 22
click at [941, 391] on button "Excel" at bounding box center [961, 393] width 123 height 32
click at [1003, 333] on button "Exportar" at bounding box center [990, 331] width 66 height 22
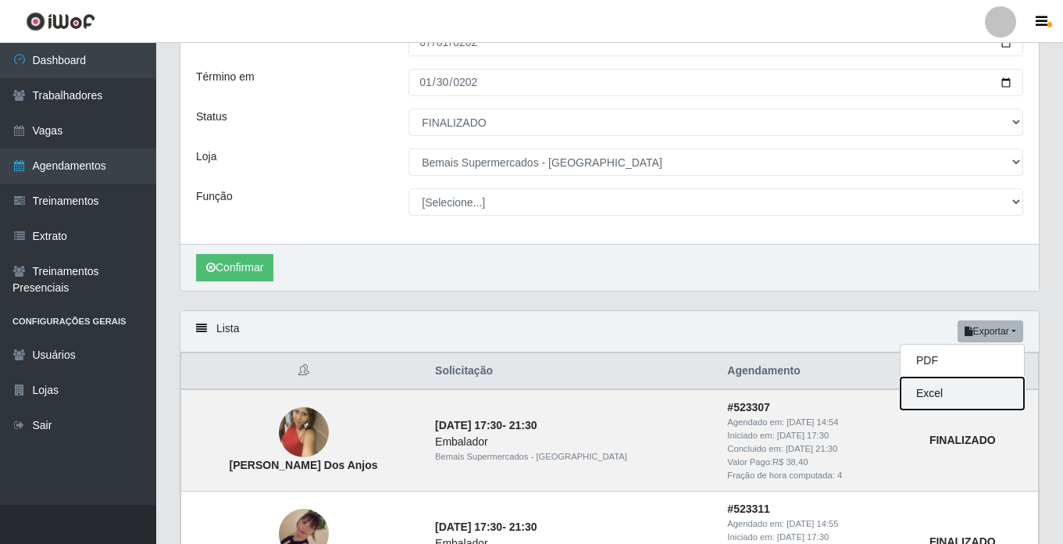
click at [939, 391] on button "Excel" at bounding box center [961, 393] width 123 height 32
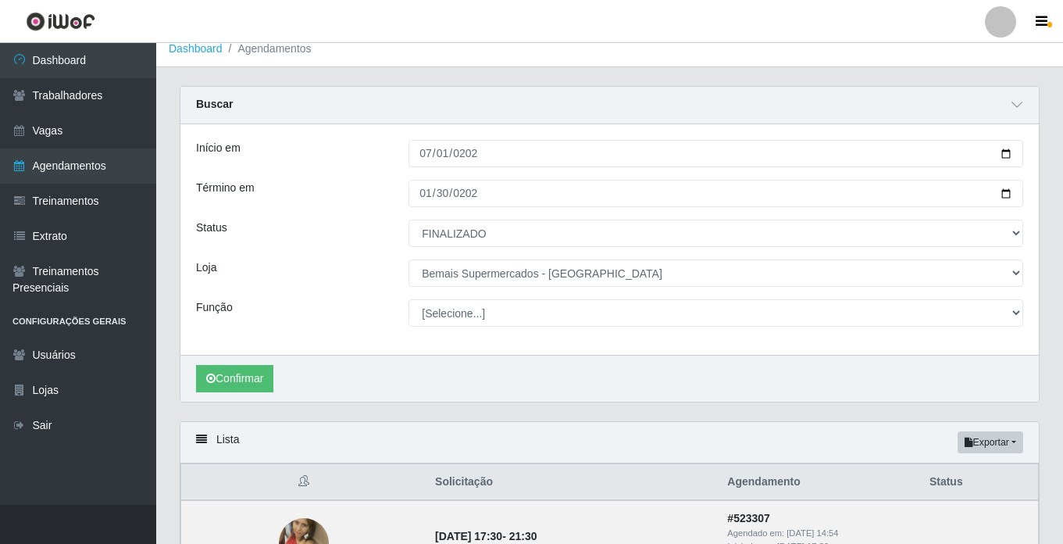
scroll to position [0, 0]
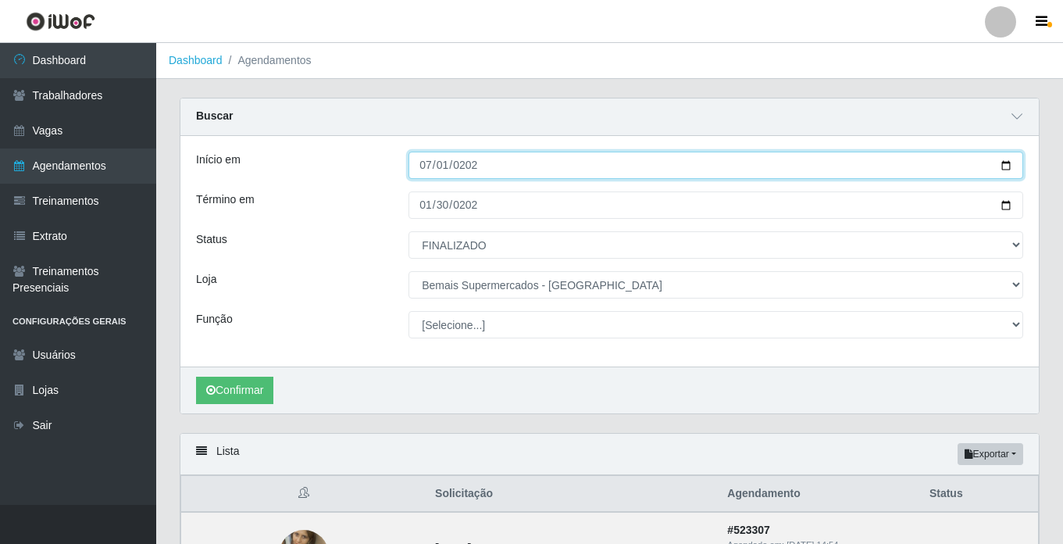
click at [427, 166] on input "[DATE]" at bounding box center [715, 165] width 615 height 27
type input "[DATE]"
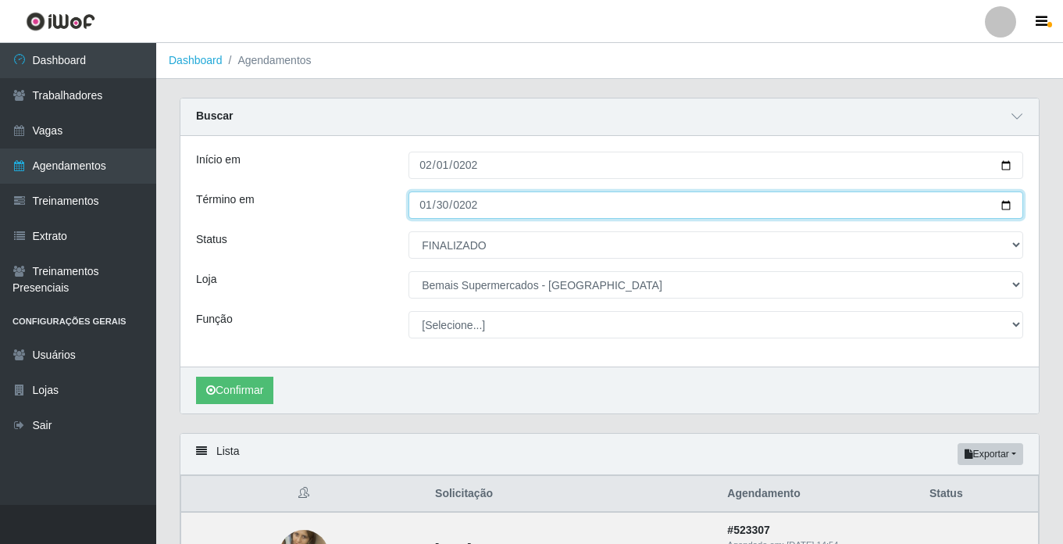
type input "[DATE]"
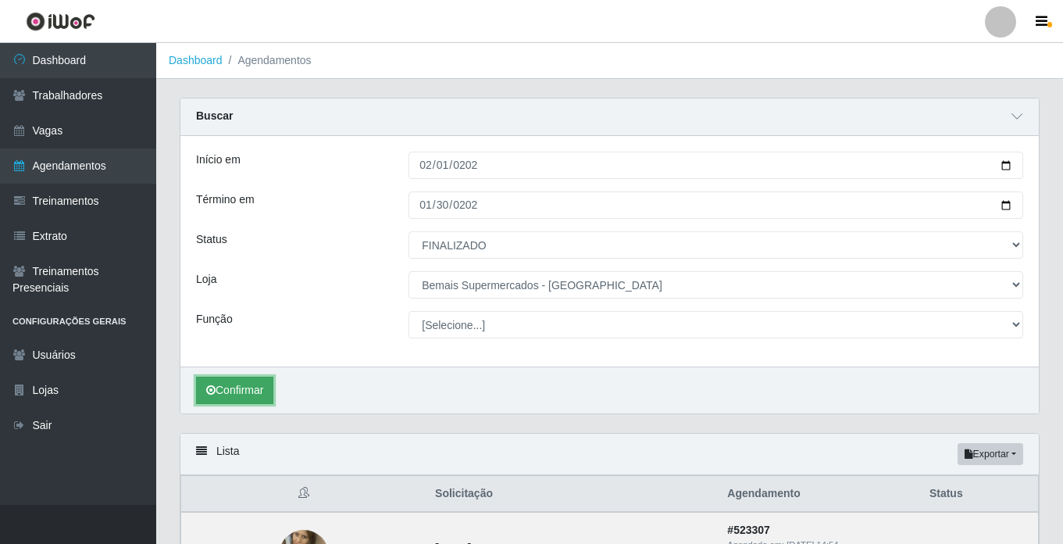
click at [235, 393] on button "Confirmar" at bounding box center [234, 389] width 77 height 27
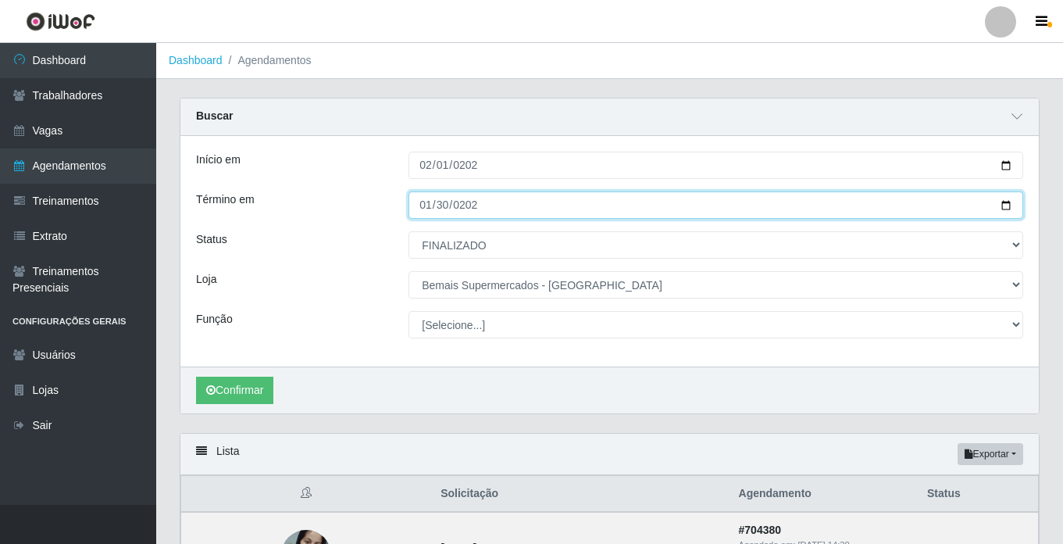
click at [423, 204] on input "[DATE]" at bounding box center [715, 204] width 615 height 27
type input "[DATE]"
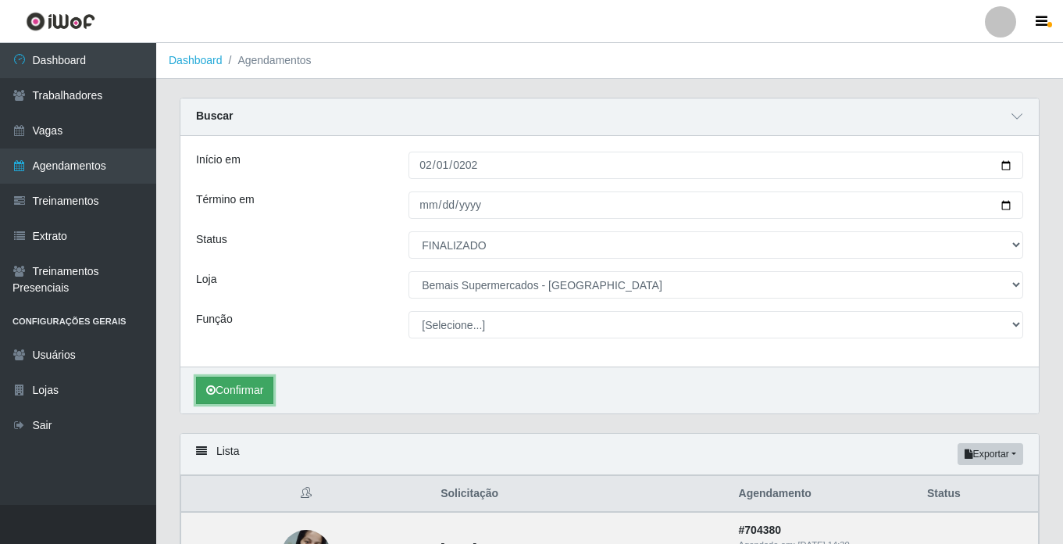
click at [232, 394] on button "Confirmar" at bounding box center [234, 389] width 77 height 27
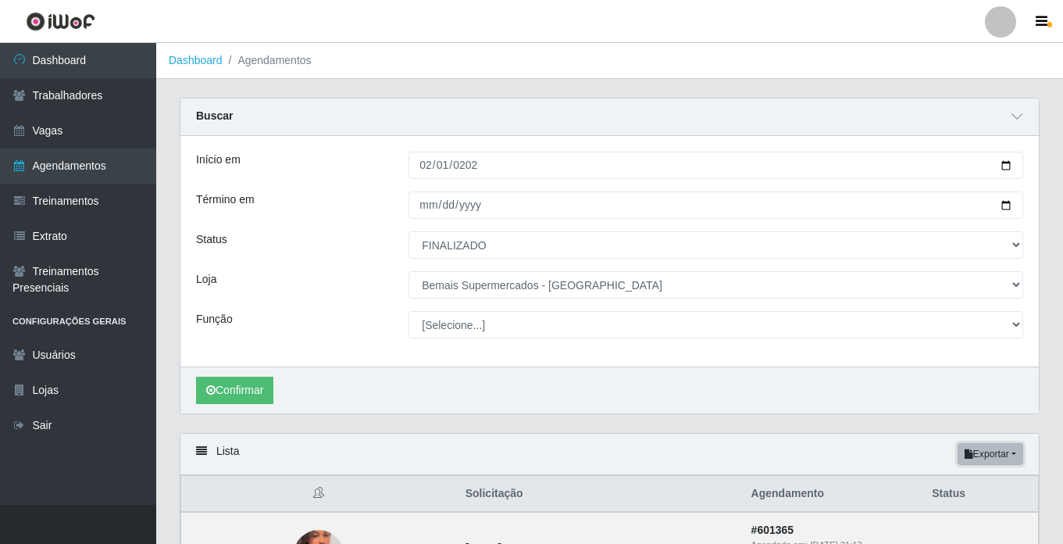
click at [992, 455] on button "Exportar" at bounding box center [990, 454] width 66 height 22
click at [950, 515] on button "Excel" at bounding box center [961, 516] width 123 height 32
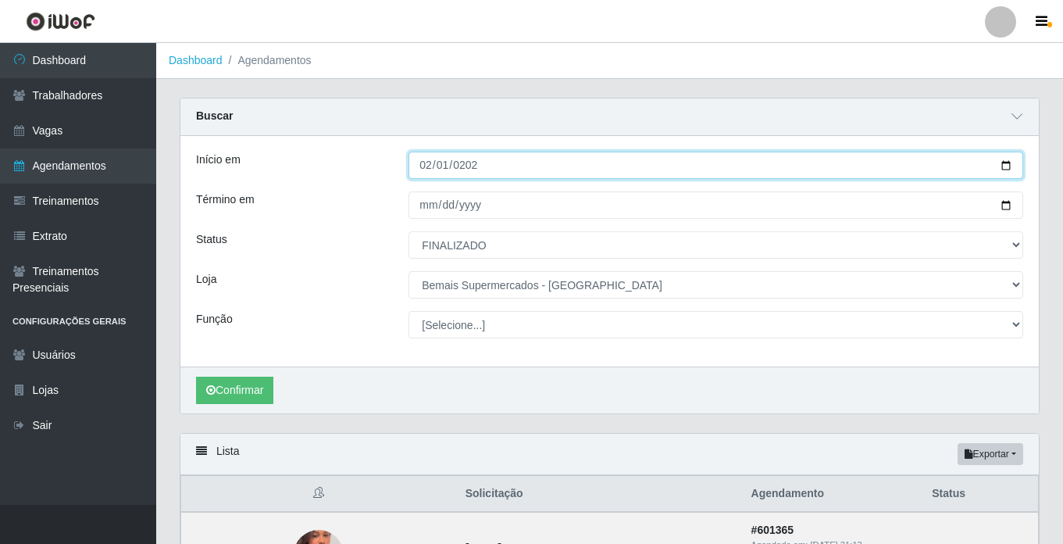
click at [430, 171] on input "[DATE]" at bounding box center [715, 165] width 615 height 27
type input "[DATE]"
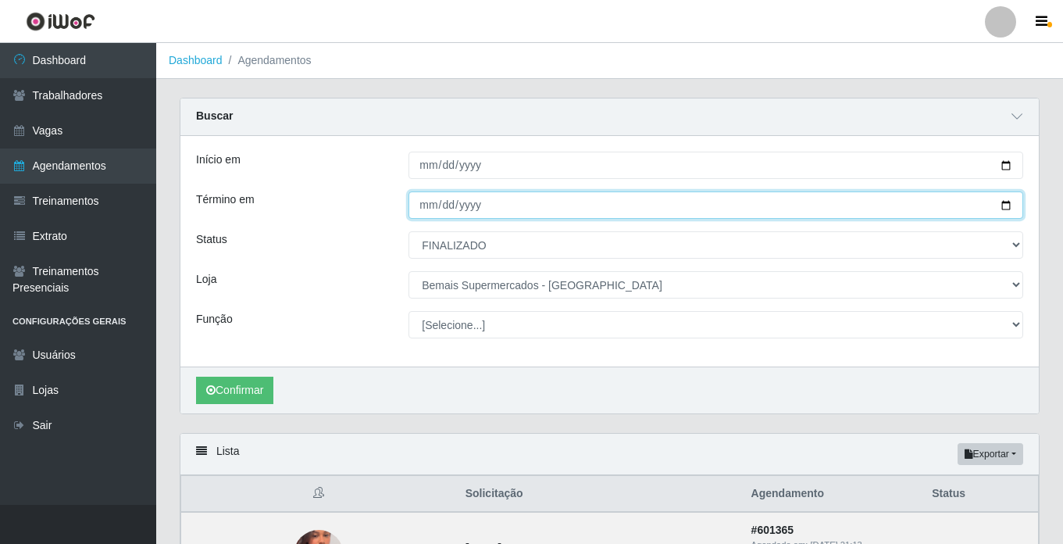
click at [423, 206] on input "[DATE]" at bounding box center [715, 204] width 615 height 27
type input "[DATE]"
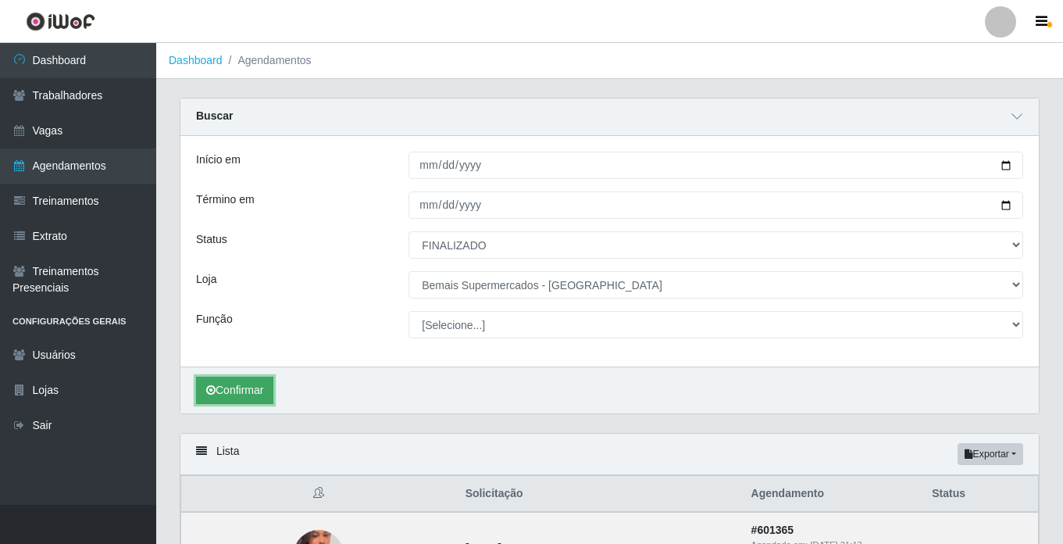
click at [231, 388] on button "Confirmar" at bounding box center [234, 389] width 77 height 27
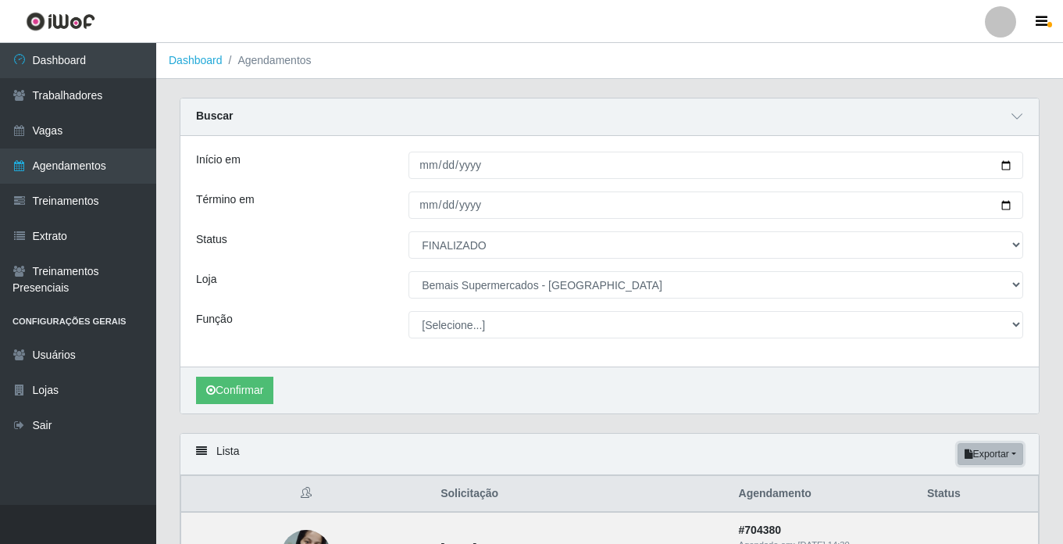
click at [999, 456] on button "Exportar" at bounding box center [990, 454] width 66 height 22
click at [946, 518] on button "Excel" at bounding box center [961, 516] width 123 height 32
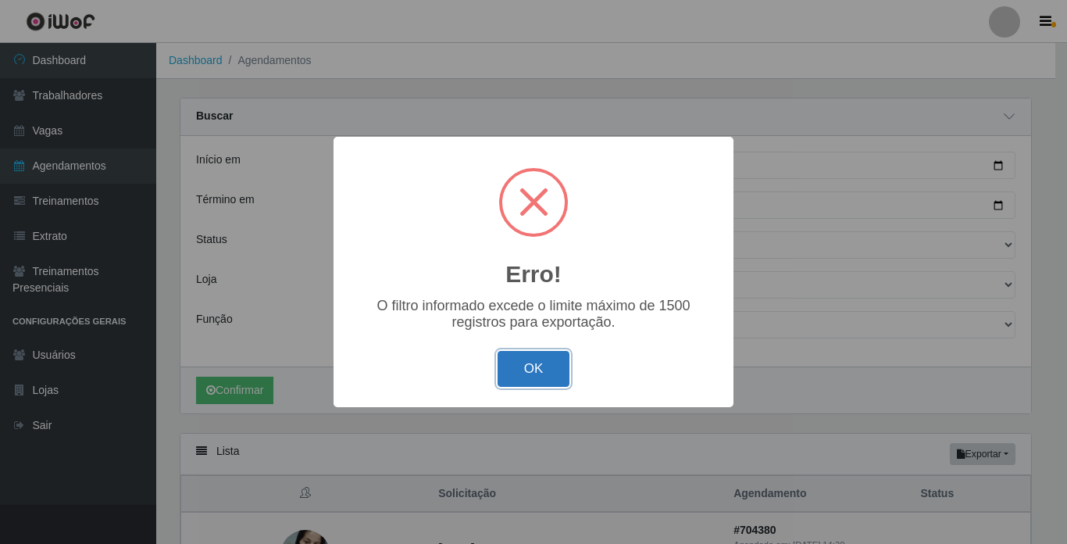
click at [533, 371] on button "OK" at bounding box center [533, 369] width 73 height 37
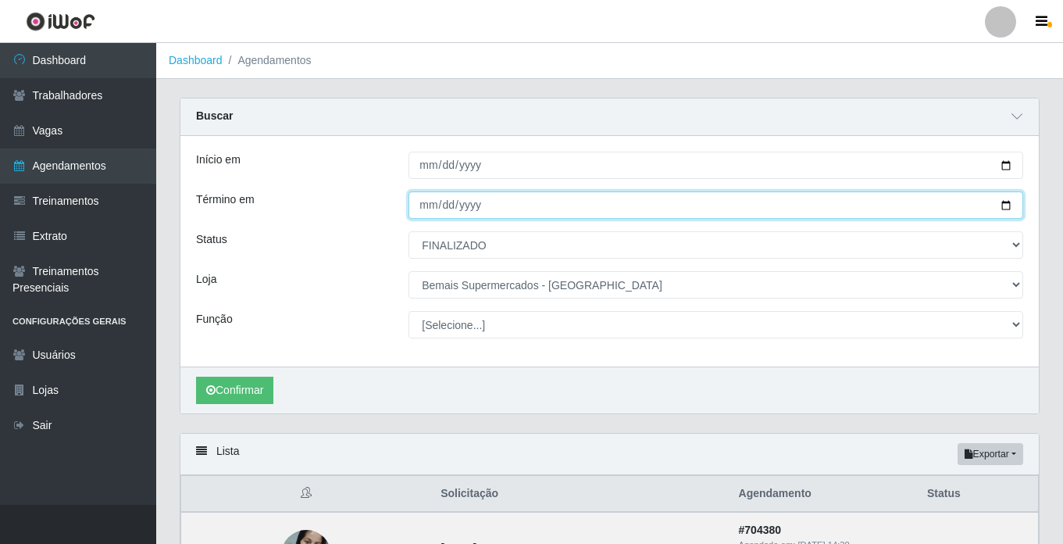
click at [423, 209] on input "[DATE]" at bounding box center [715, 204] width 615 height 27
type input "[DATE]"
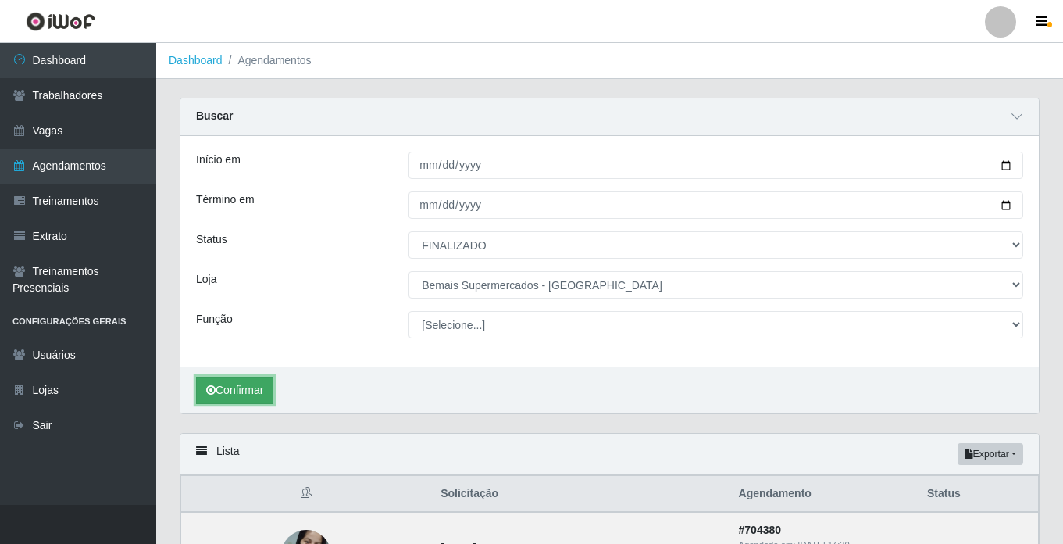
click at [226, 387] on button "Confirmar" at bounding box center [234, 389] width 77 height 27
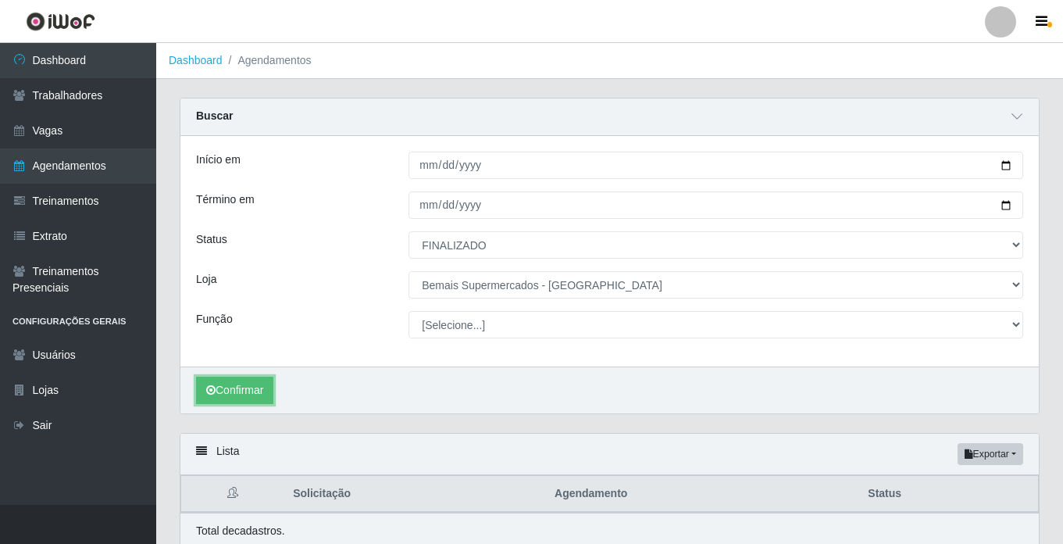
scroll to position [64, 0]
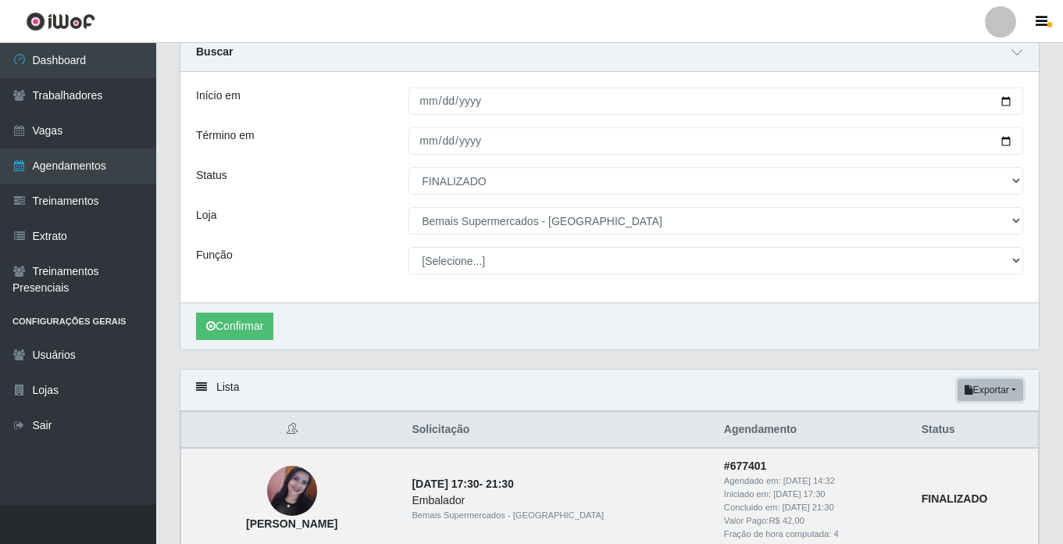
click at [1000, 386] on button "Exportar" at bounding box center [990, 390] width 66 height 22
click at [956, 460] on button "Excel" at bounding box center [961, 452] width 123 height 32
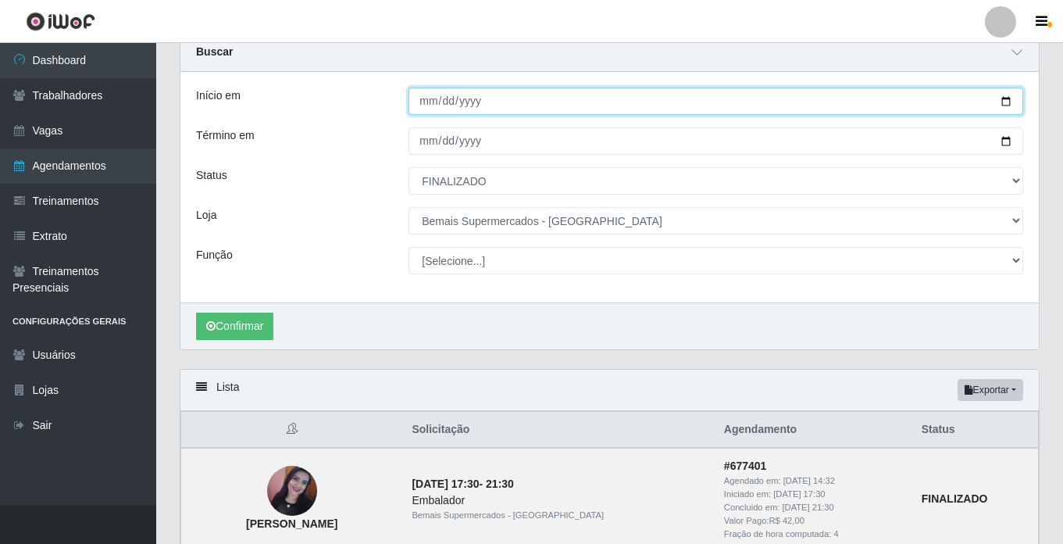
click at [428, 108] on input "[DATE]" at bounding box center [715, 100] width 615 height 27
type input "[DATE]"
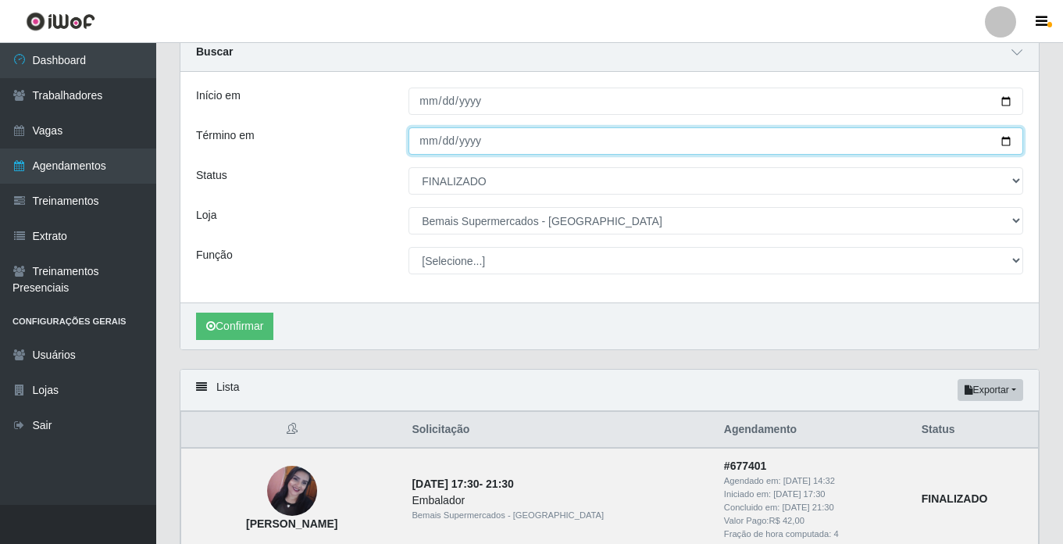
click at [423, 139] on input "[DATE]" at bounding box center [715, 140] width 615 height 27
type input "[DATE]"
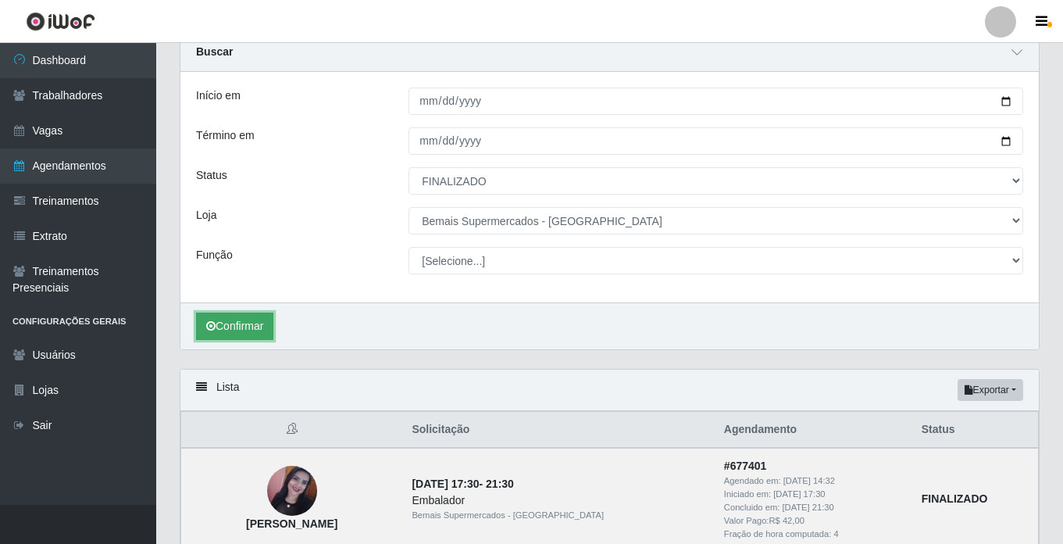
click at [251, 326] on button "Confirmar" at bounding box center [234, 325] width 77 height 27
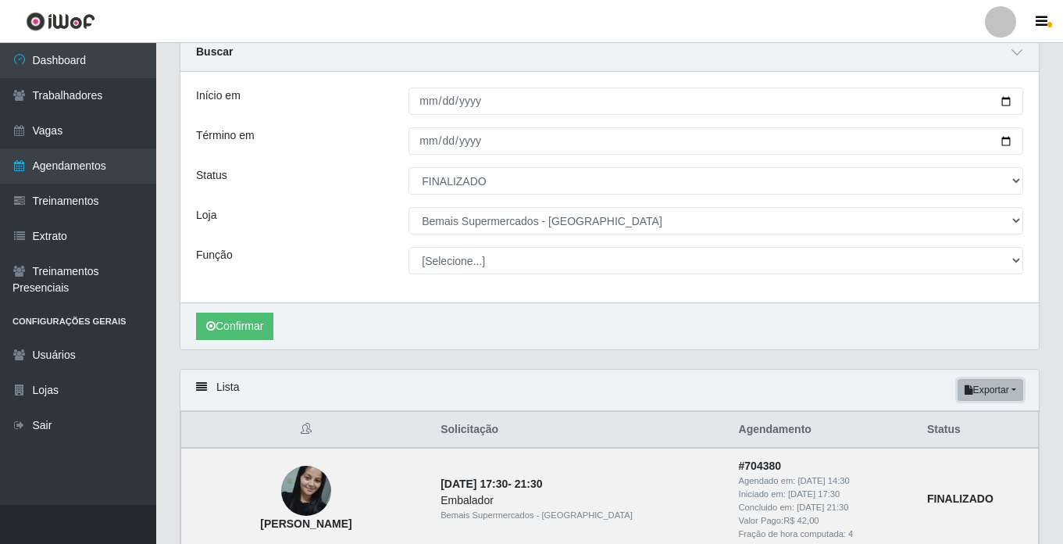
click at [1004, 397] on button "Exportar" at bounding box center [990, 390] width 66 height 22
click at [940, 452] on button "Excel" at bounding box center [961, 452] width 123 height 32
click at [1006, 392] on button "Exportar" at bounding box center [990, 390] width 66 height 22
click at [954, 451] on button "Excel" at bounding box center [961, 452] width 123 height 32
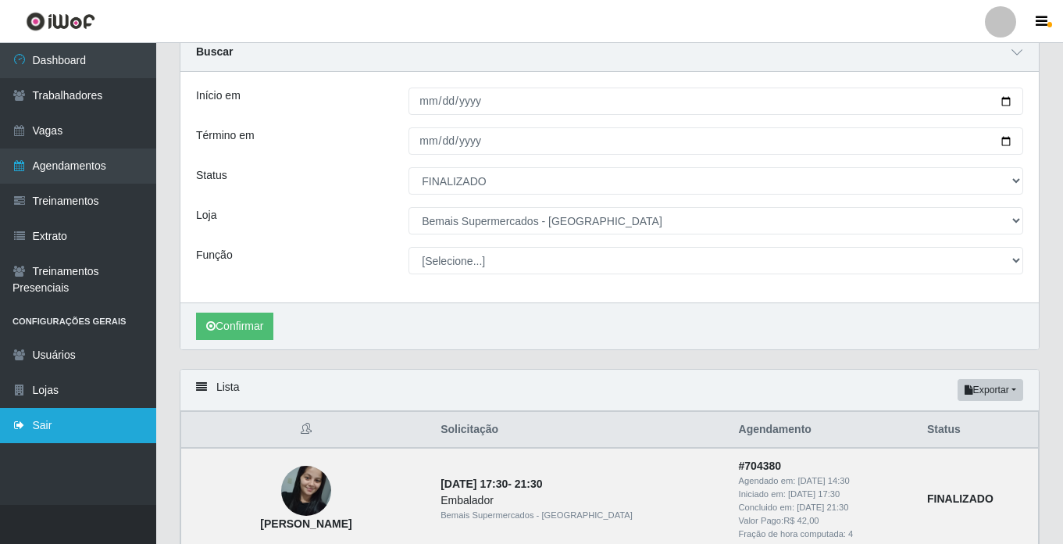
click at [48, 425] on link "Sair" at bounding box center [78, 425] width 156 height 35
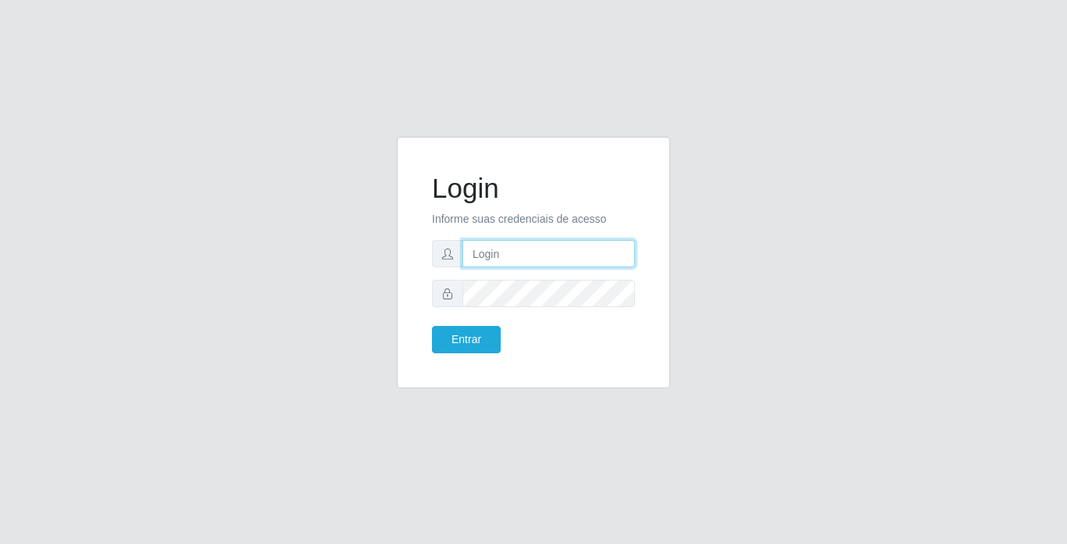
click at [509, 259] on input "text" at bounding box center [548, 253] width 173 height 27
click at [773, 234] on div "Login Informe suas credenciais de acesso Entrar" at bounding box center [533, 272] width 890 height 270
click at [530, 257] on input "text" at bounding box center [548, 253] width 173 height 27
type input "moises@bemais"
click at [432, 326] on button "Entrar" at bounding box center [466, 339] width 69 height 27
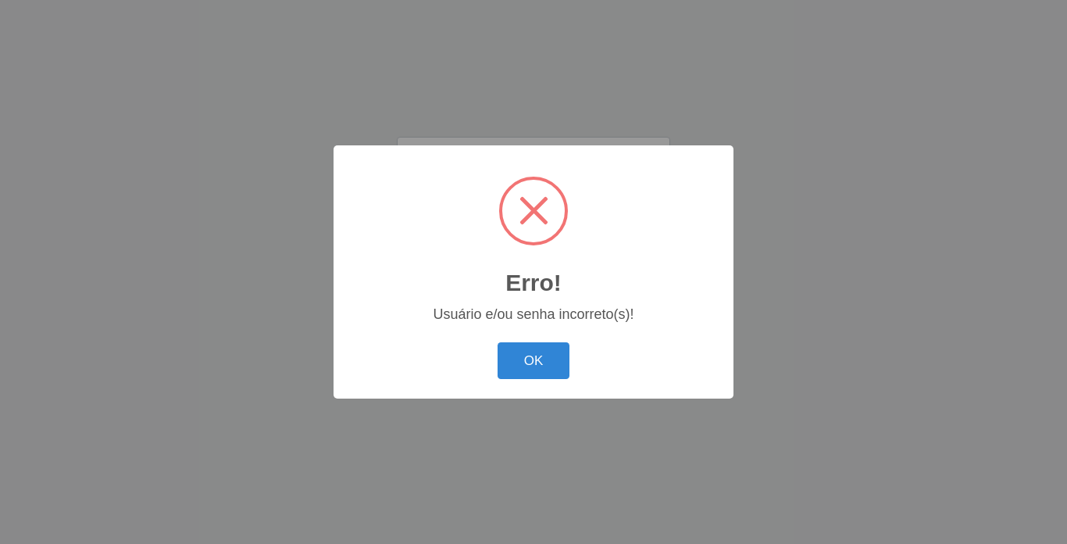
click at [497, 342] on button "OK" at bounding box center [533, 360] width 73 height 37
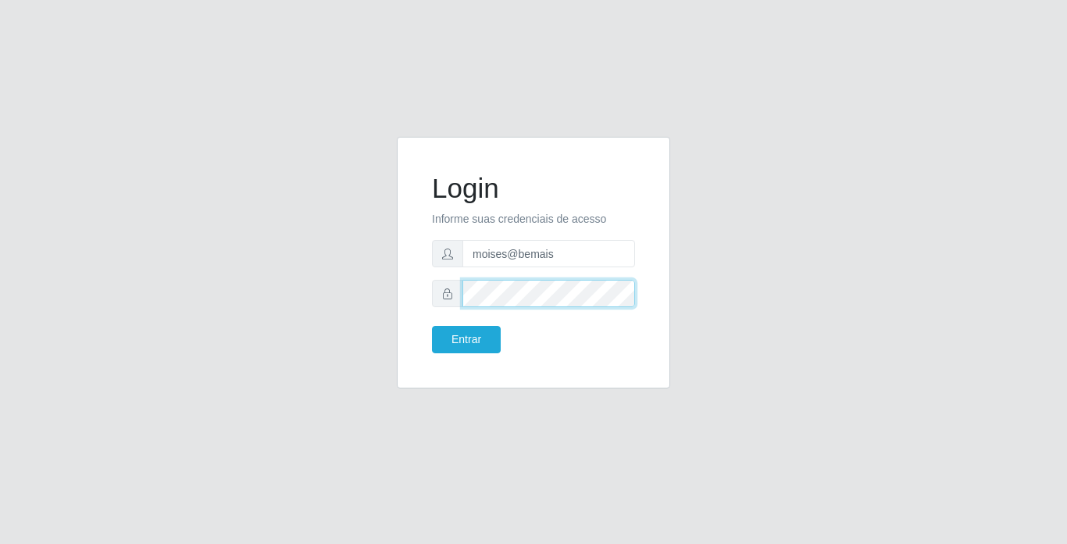
click at [432, 326] on button "Entrar" at bounding box center [466, 339] width 69 height 27
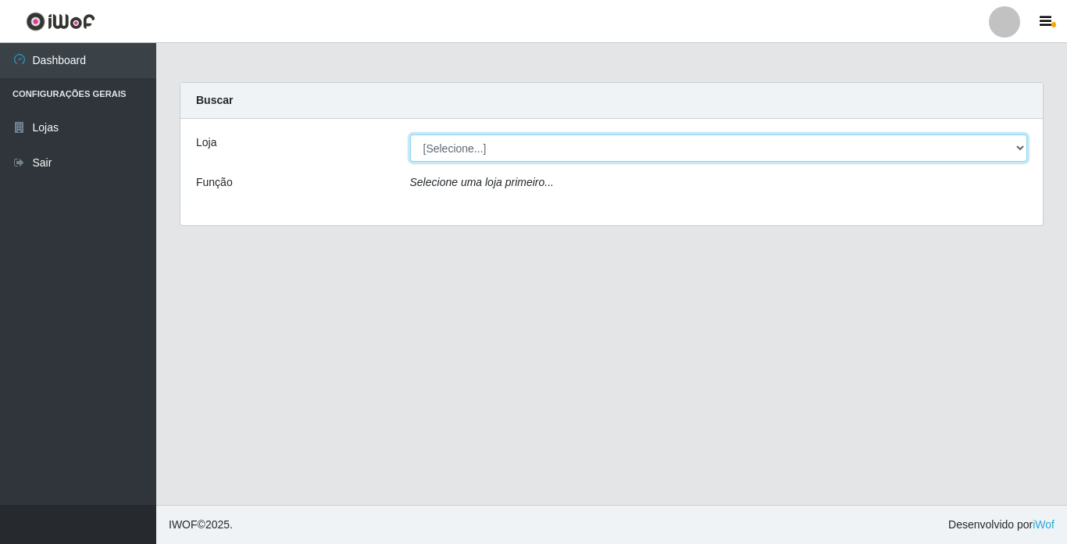
click at [797, 138] on select "[Selecione...] Bemais Supermercados - [GEOGRAPHIC_DATA]" at bounding box center [719, 147] width 618 height 27
select select "250"
click at [410, 134] on select "[Selecione...] Bemais Supermercados - [GEOGRAPHIC_DATA]" at bounding box center [719, 147] width 618 height 27
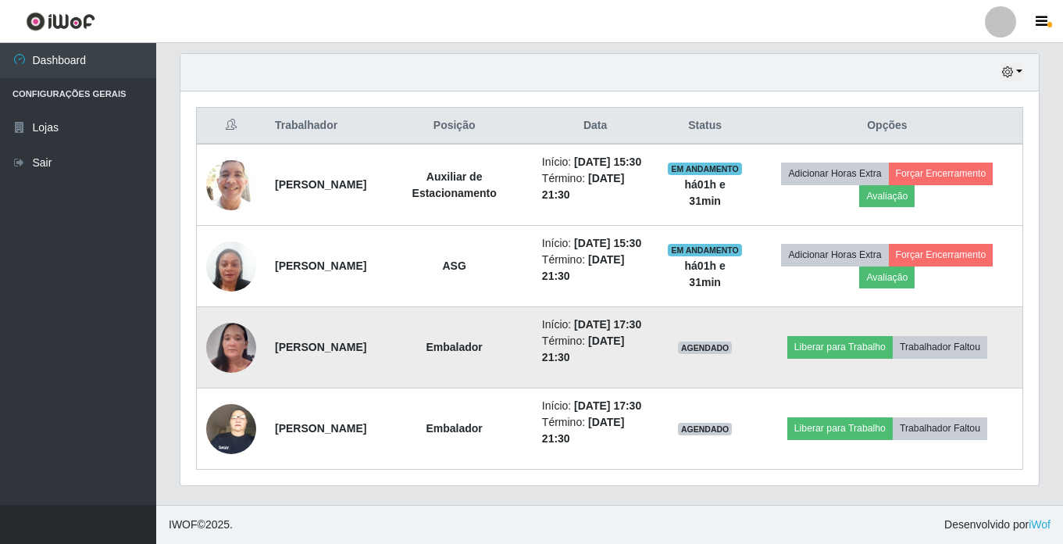
scroll to position [606, 0]
click at [844, 336] on button "Liberar para Trabalho" at bounding box center [839, 347] width 105 height 22
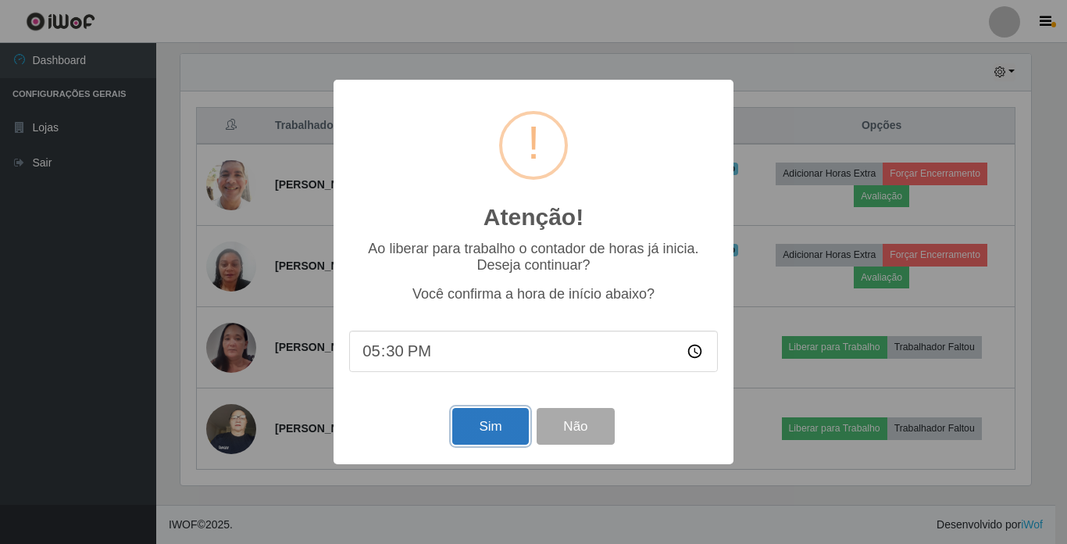
click at [498, 426] on button "Sim" at bounding box center [490, 426] width 76 height 37
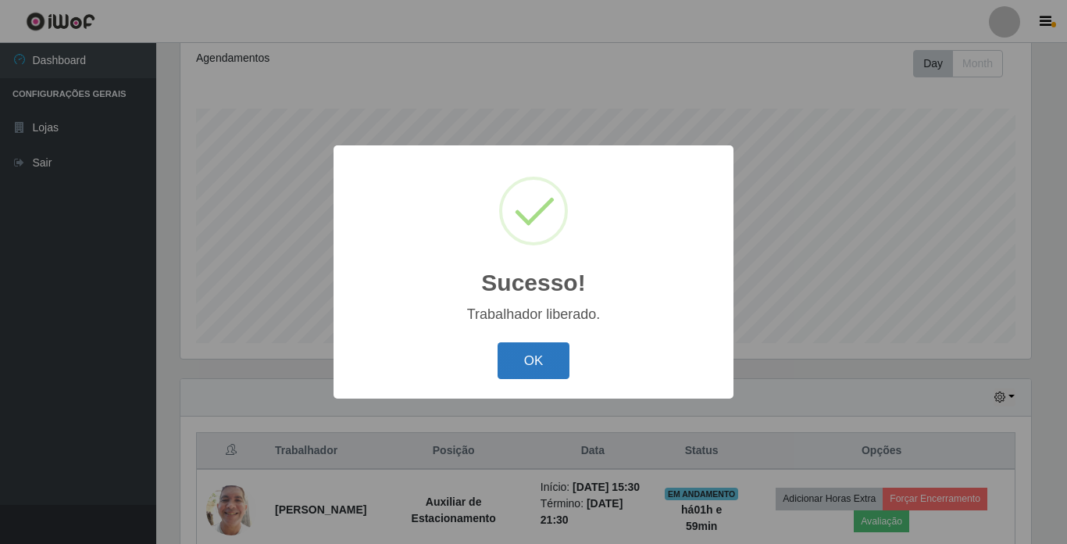
click at [540, 368] on button "OK" at bounding box center [533, 360] width 73 height 37
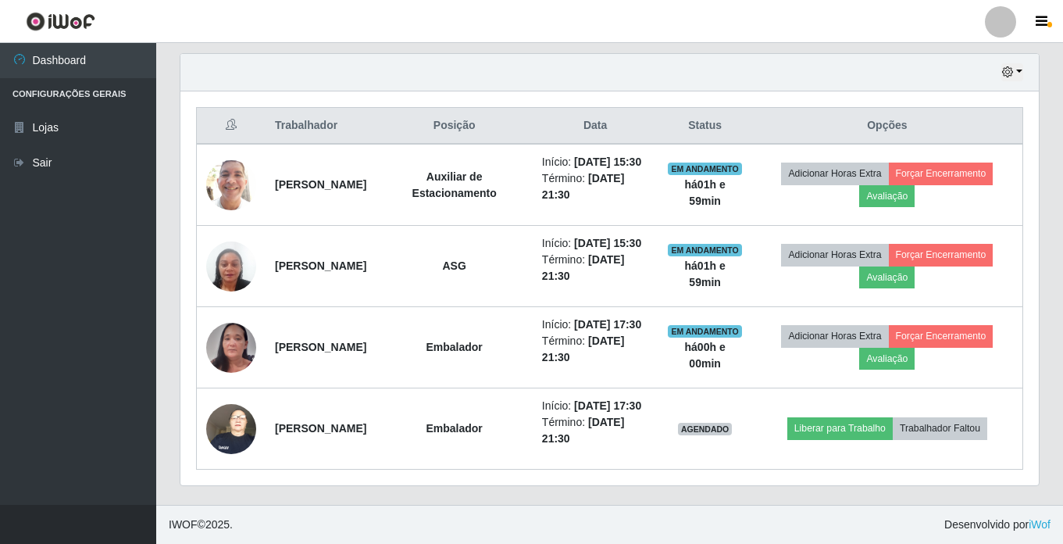
scroll to position [606, 0]
